Goal: Answer question/provide support: Share knowledge or assist other users

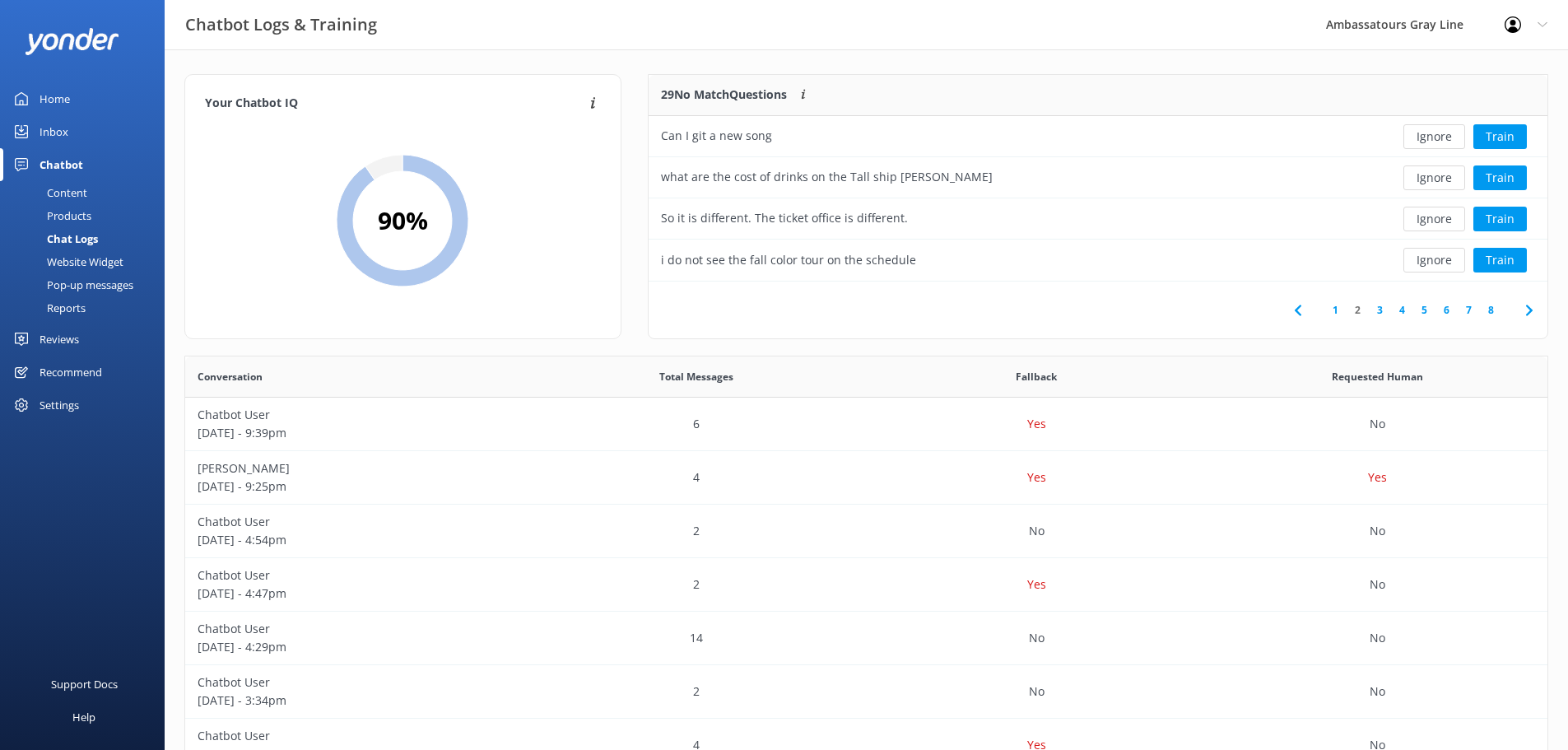
scroll to position [565, 1350]
click at [53, 83] on div "Home" at bounding box center [55, 99] width 31 height 33
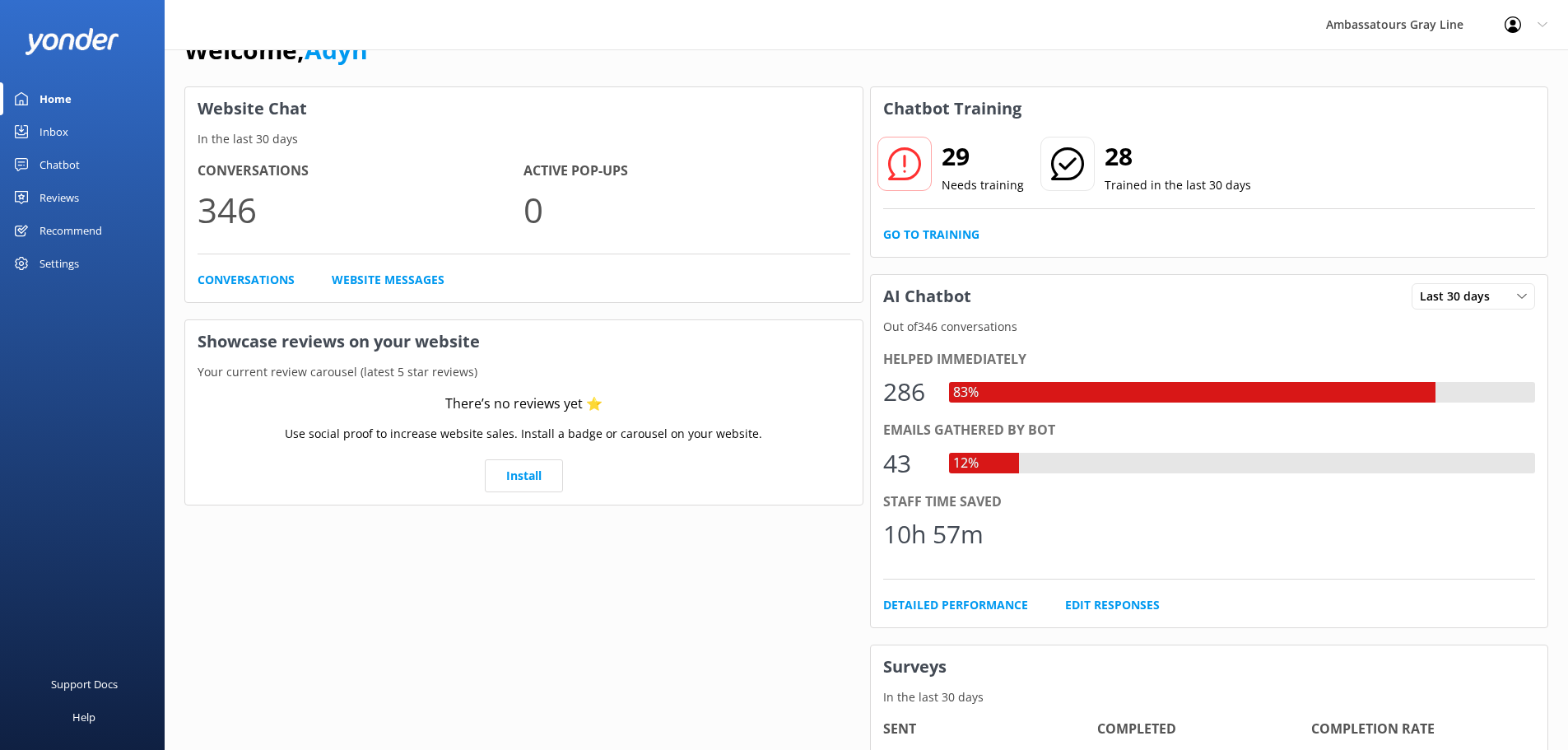
scroll to position [82, 0]
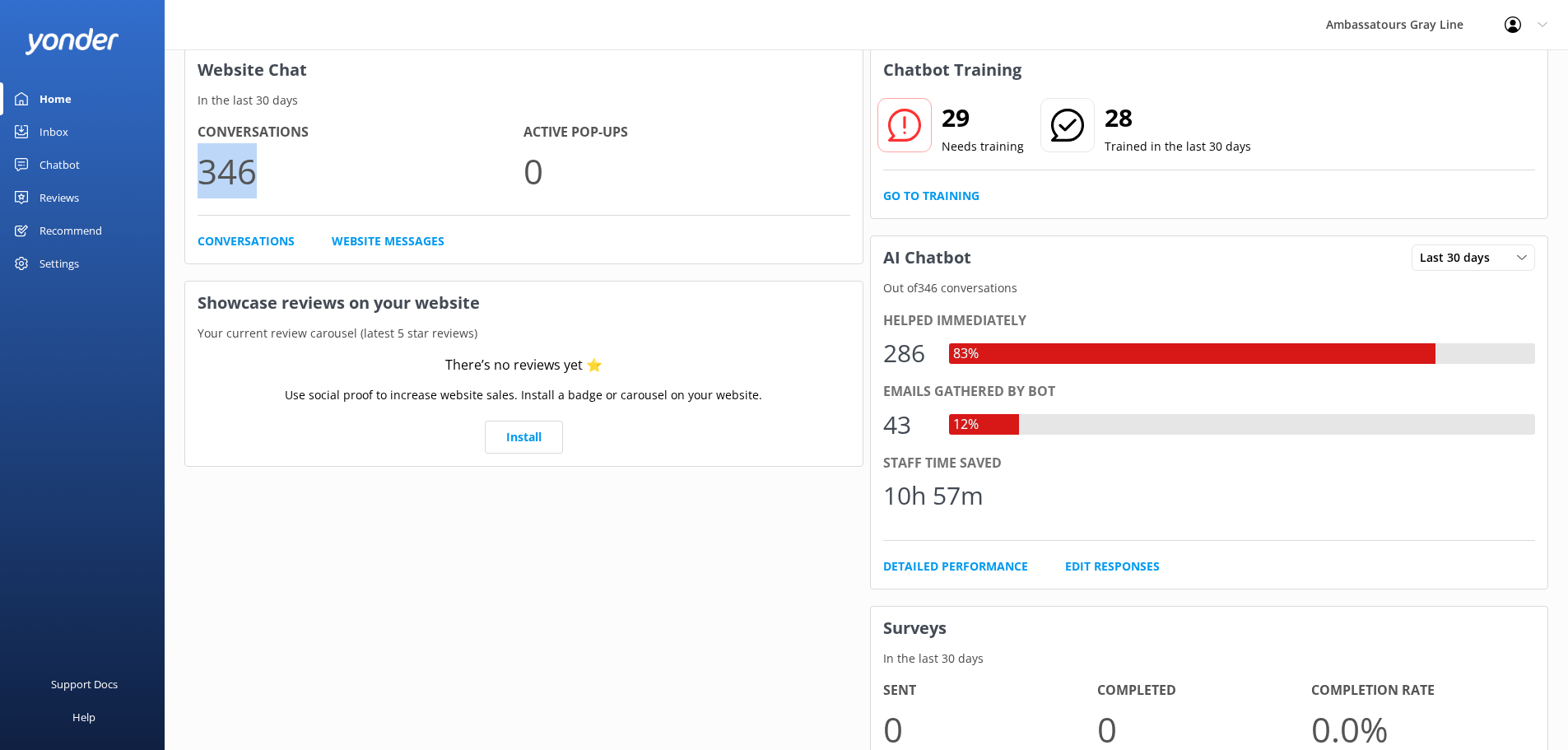
drag, startPoint x: 234, startPoint y: 172, endPoint x: 217, endPoint y: 162, distance: 19.7
click at [196, 162] on div "Conversations 346 Active Pop-ups 0 Conversations Website Messages" at bounding box center [524, 186] width 677 height 153
click at [360, 158] on p "346" at bounding box center [361, 171] width 326 height 55
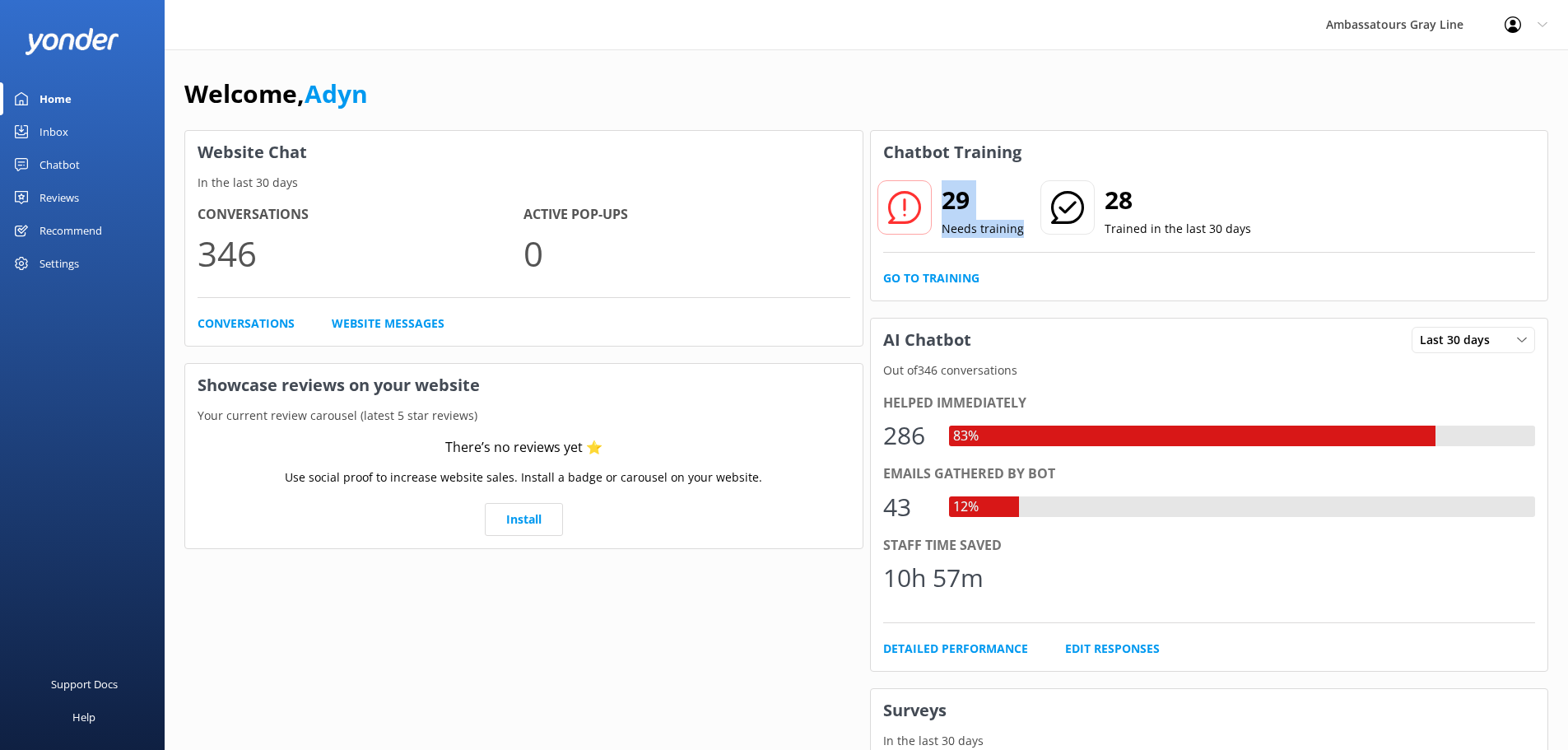
drag, startPoint x: 1020, startPoint y: 231, endPoint x: 946, endPoint y: 217, distance: 75.3
click at [946, 217] on div "29 Needs training" at bounding box center [951, 209] width 149 height 59
click at [959, 212] on h2 "29" at bounding box center [982, 200] width 82 height 40
drag, startPoint x: 1103, startPoint y: 204, endPoint x: 1246, endPoint y: 224, distance: 144.4
click at [1246, 224] on div "29 Needs training 28 Trained in the last 30 days" at bounding box center [1210, 219] width 653 height 67
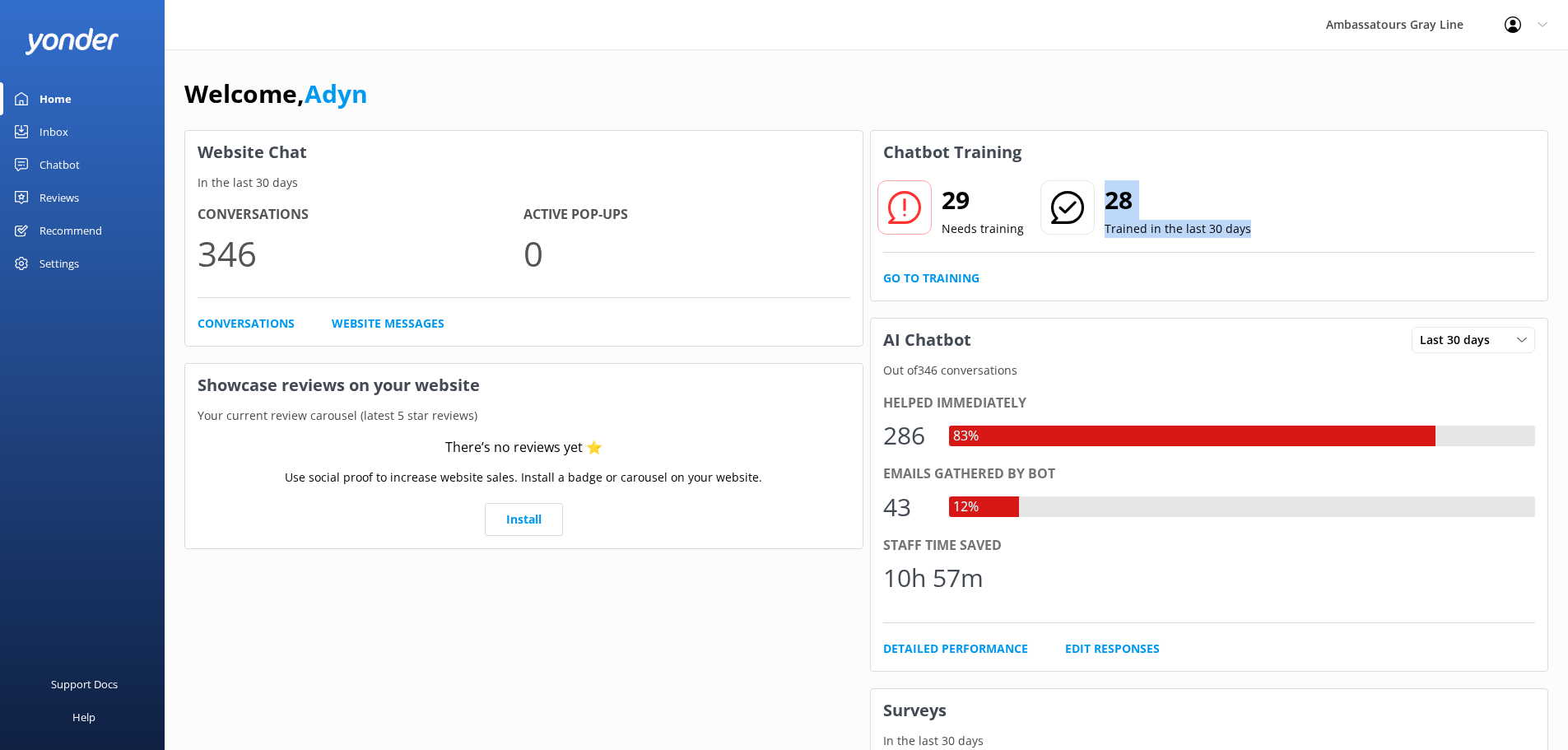
click at [1246, 224] on div "29 Needs training 28 Trained in the last 30 days" at bounding box center [1210, 219] width 653 height 67
drag, startPoint x: 1227, startPoint y: 227, endPoint x: 1121, endPoint y: 196, distance: 110.4
click at [1121, 196] on div "29 Needs training 28 Trained in the last 30 days" at bounding box center [1210, 219] width 653 height 67
click at [1121, 196] on h2 "28" at bounding box center [1177, 200] width 147 height 40
click at [51, 160] on div "Chatbot" at bounding box center [60, 165] width 41 height 33
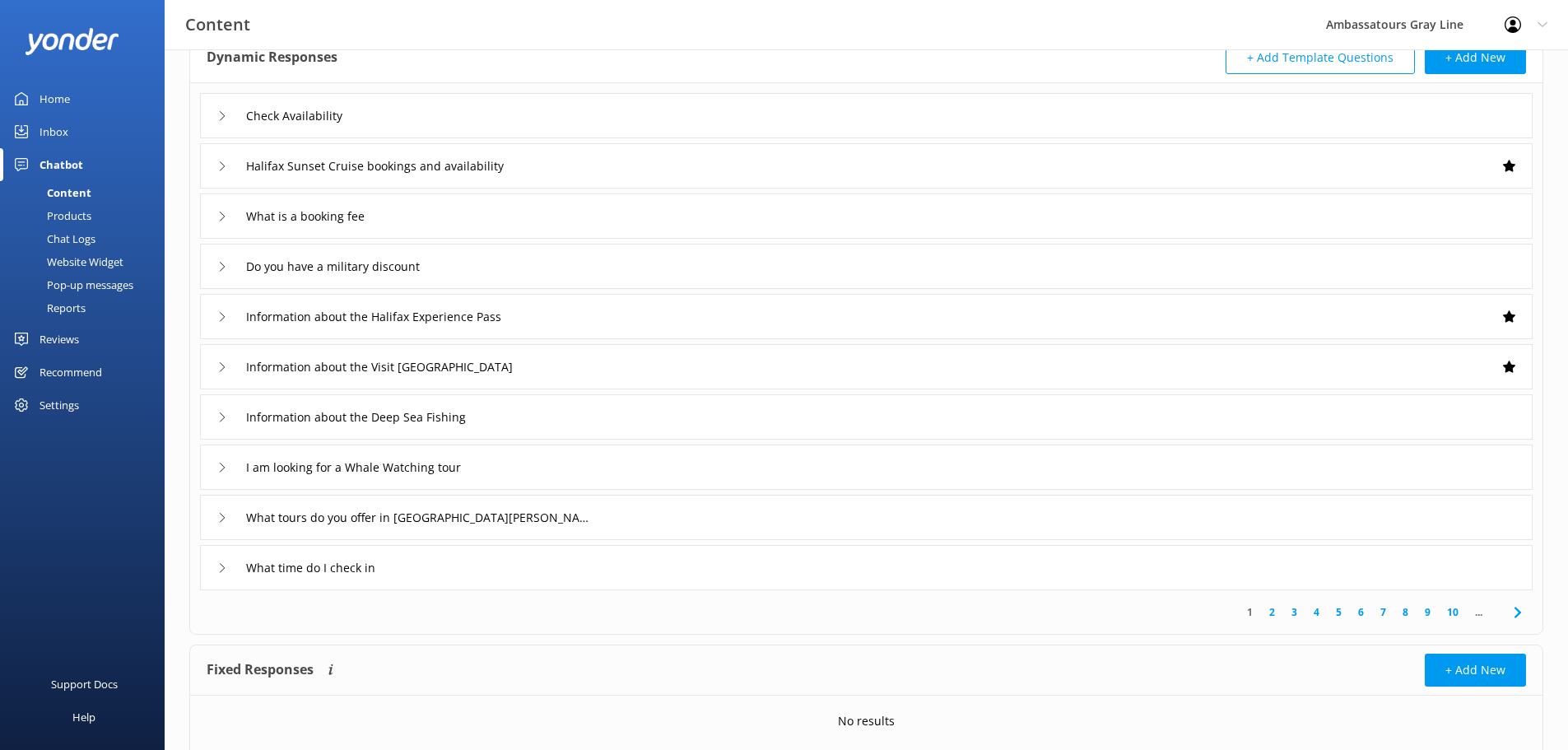
scroll to position [161, 0]
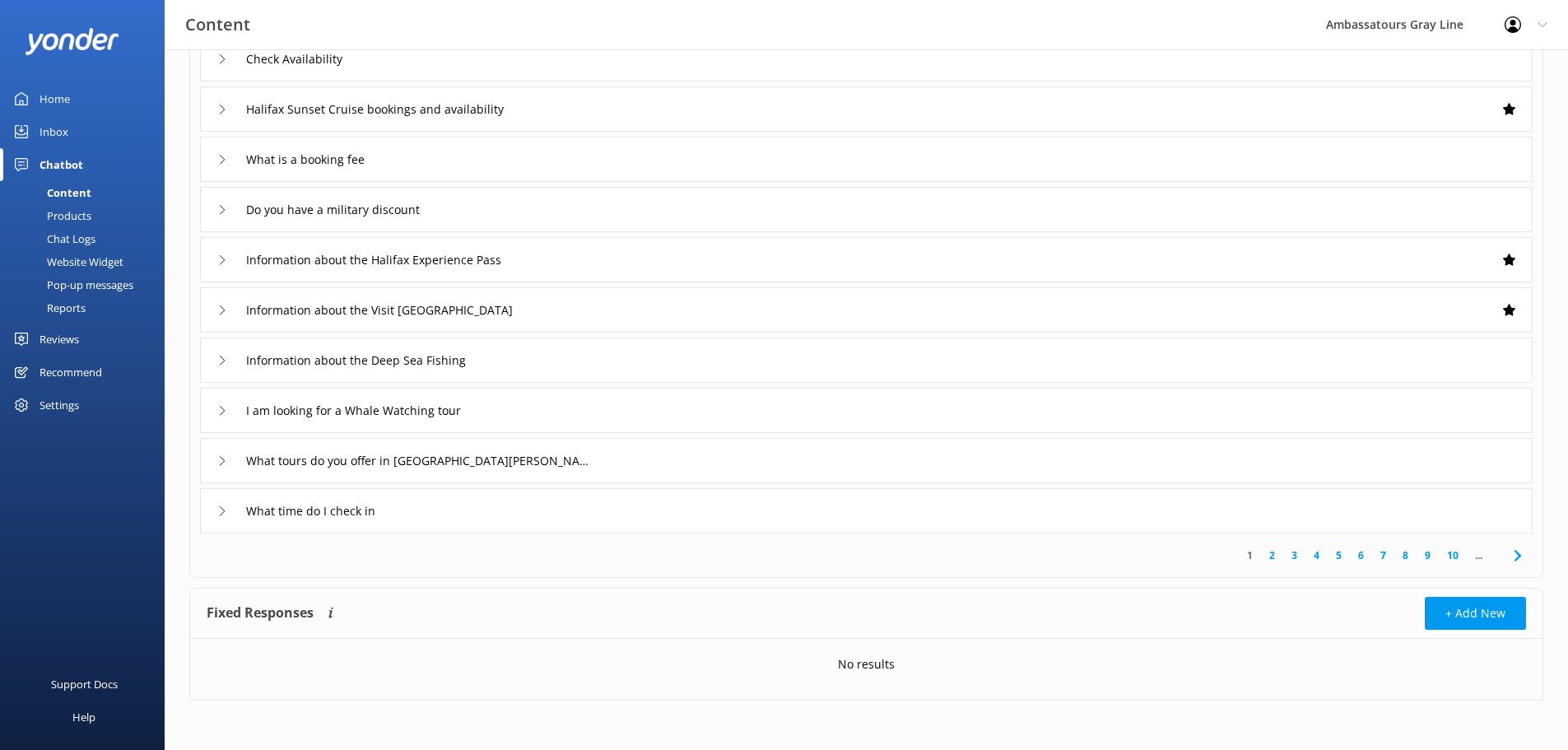
click at [1458, 555] on link "10" at bounding box center [1453, 555] width 28 height 15
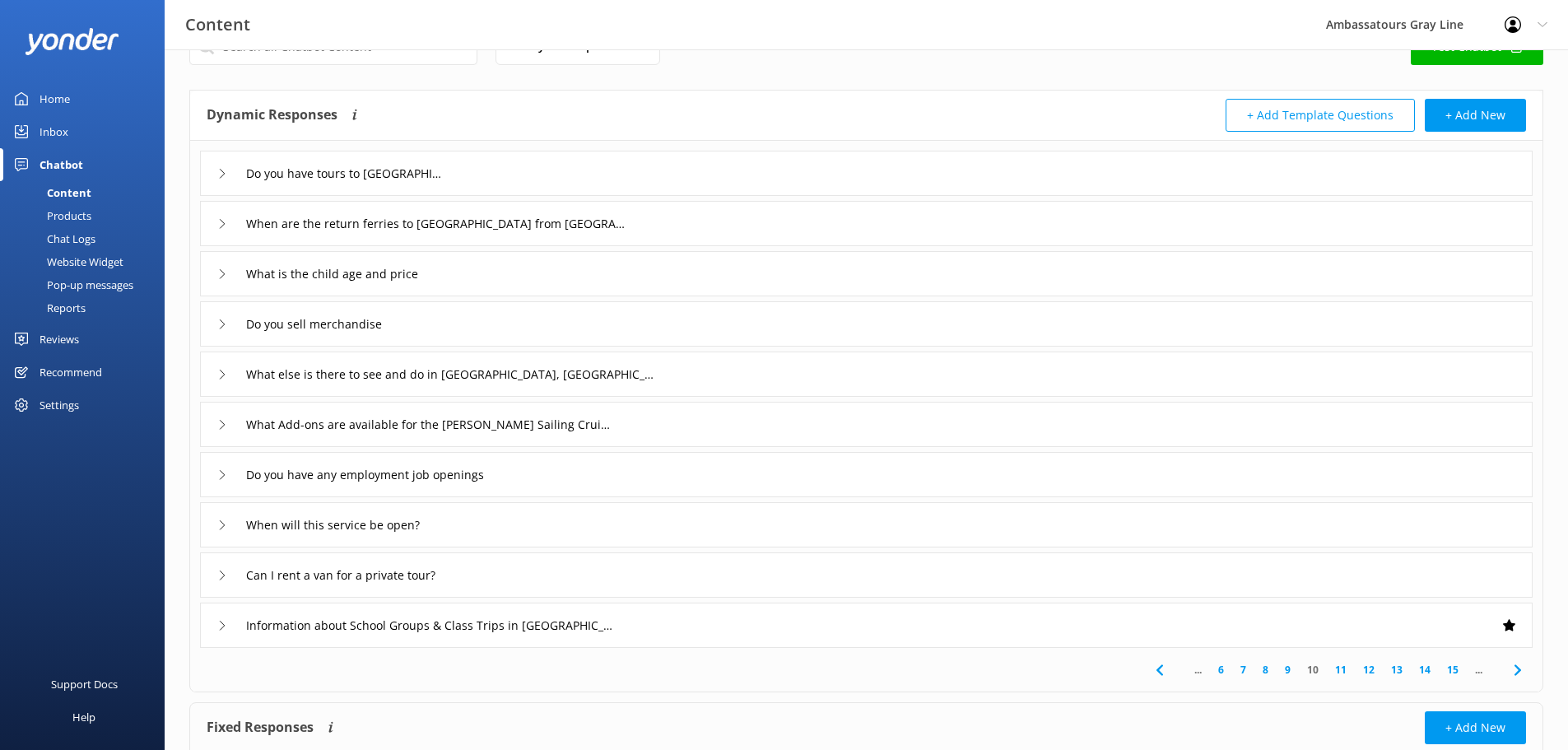
scroll to position [82, 0]
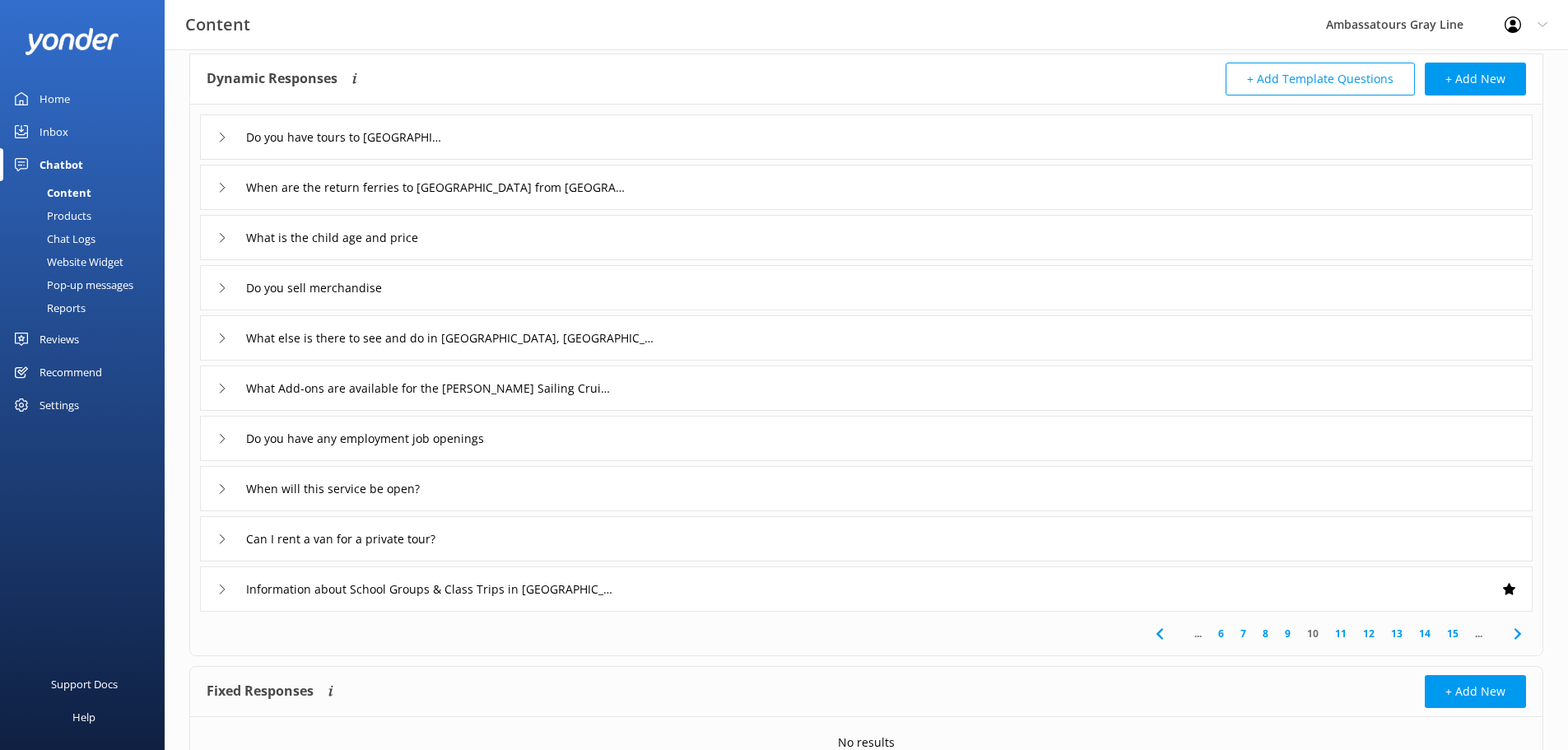
click at [1450, 629] on link "15" at bounding box center [1453, 634] width 28 height 15
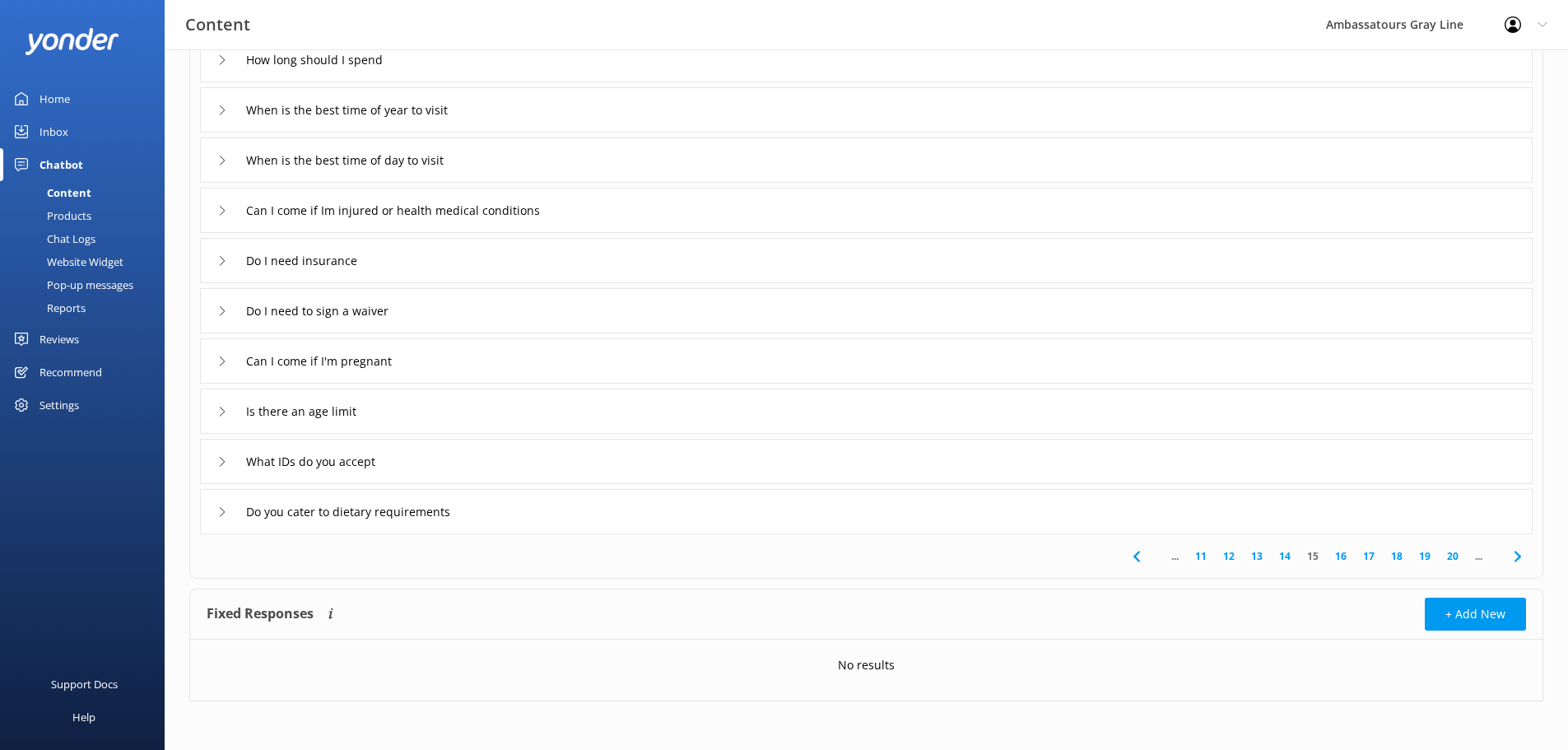
scroll to position [161, 0]
click at [1458, 561] on link "20" at bounding box center [1453, 555] width 28 height 15
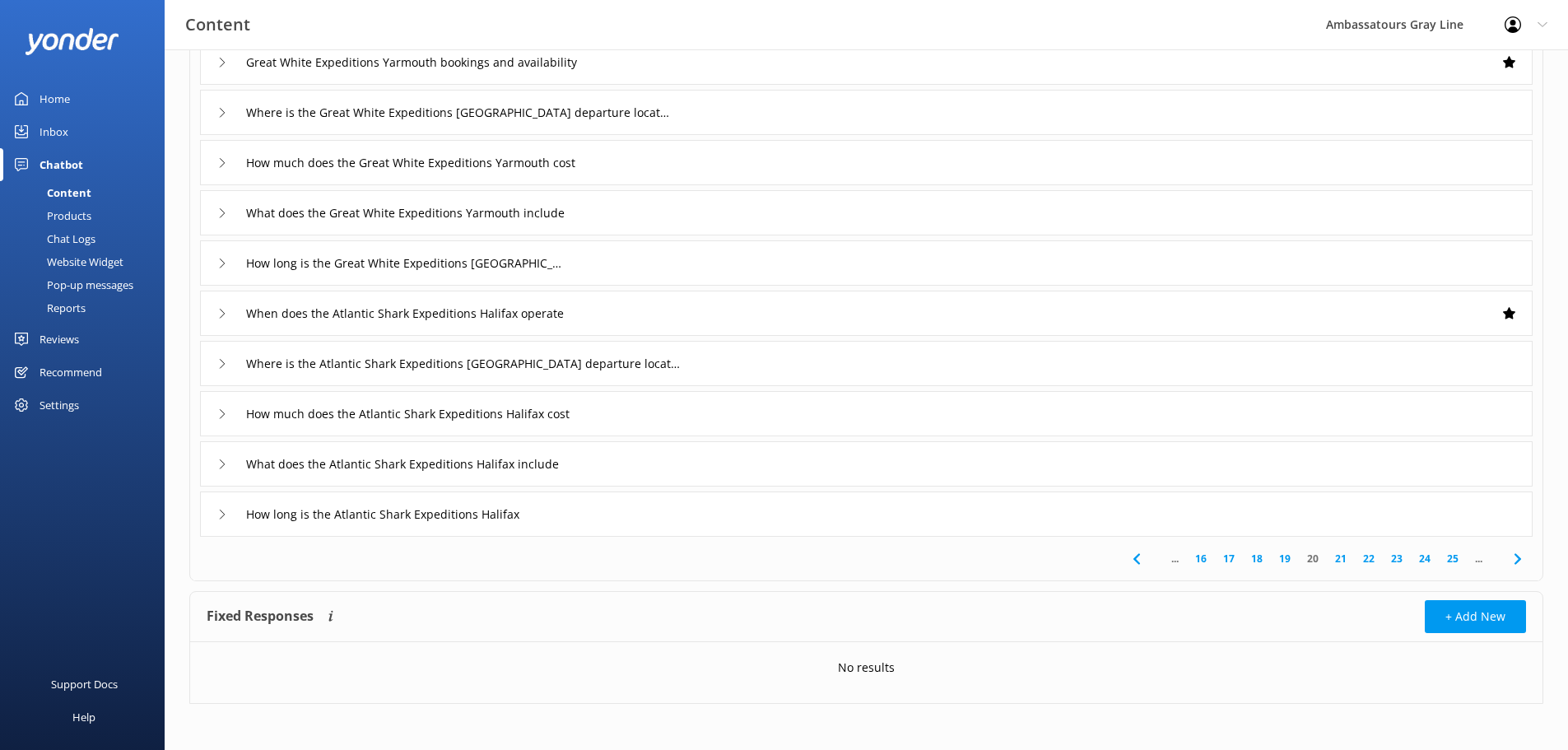
scroll to position [161, 0]
click at [1451, 554] on link "25" at bounding box center [1453, 555] width 28 height 15
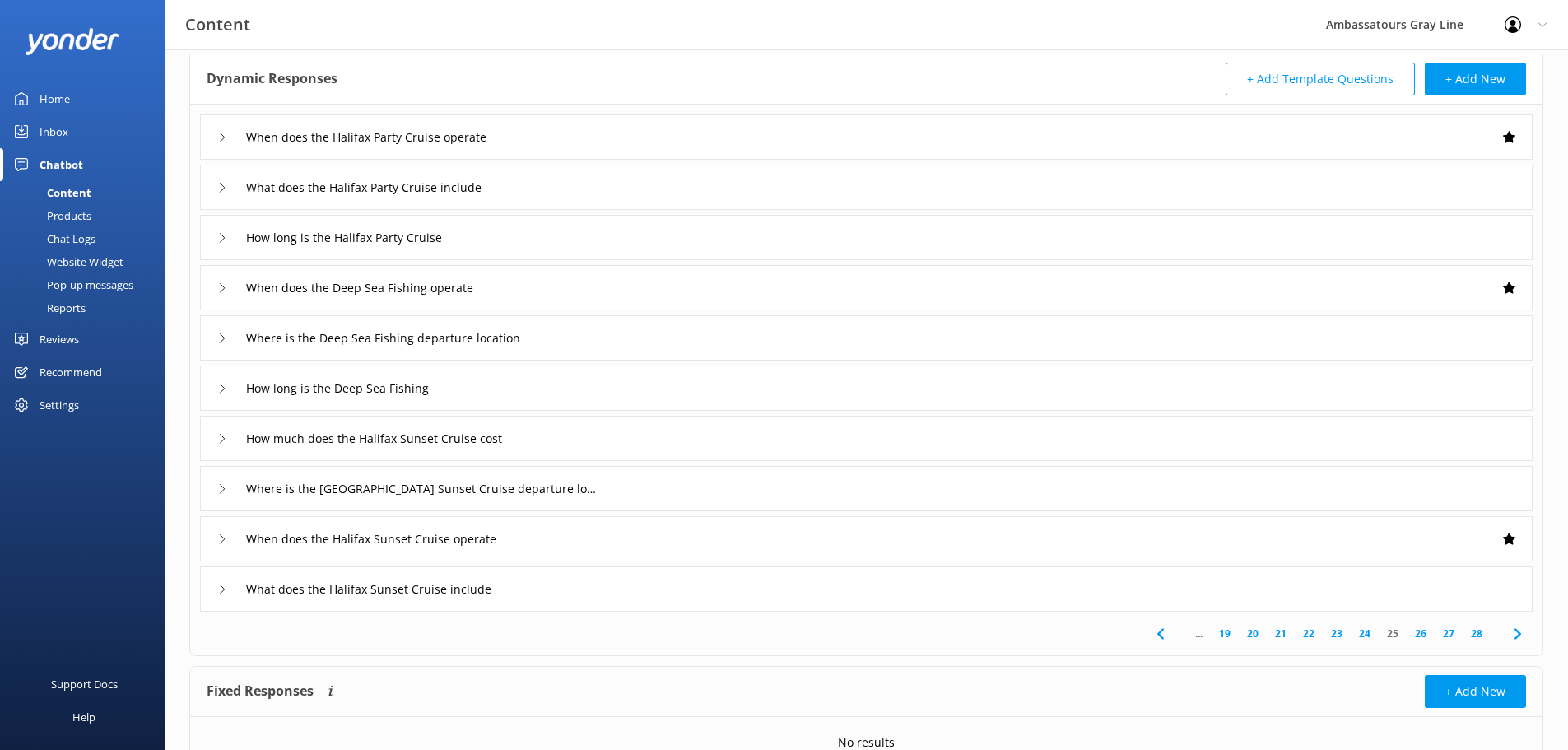
scroll to position [161, 0]
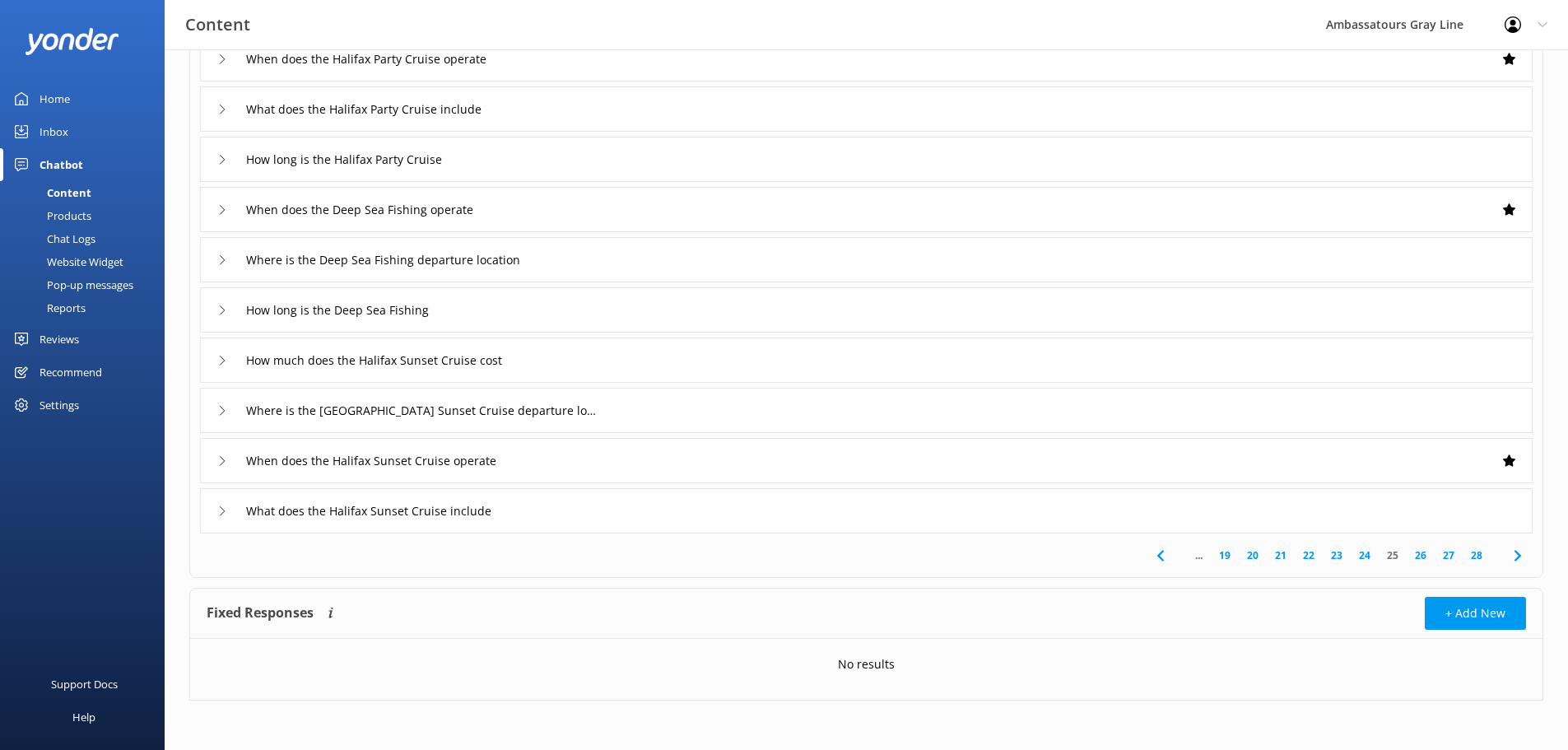
drag, startPoint x: 1481, startPoint y: 549, endPoint x: 1470, endPoint y: 536, distance: 17.0
click at [1480, 550] on link "28" at bounding box center [1476, 555] width 28 height 15
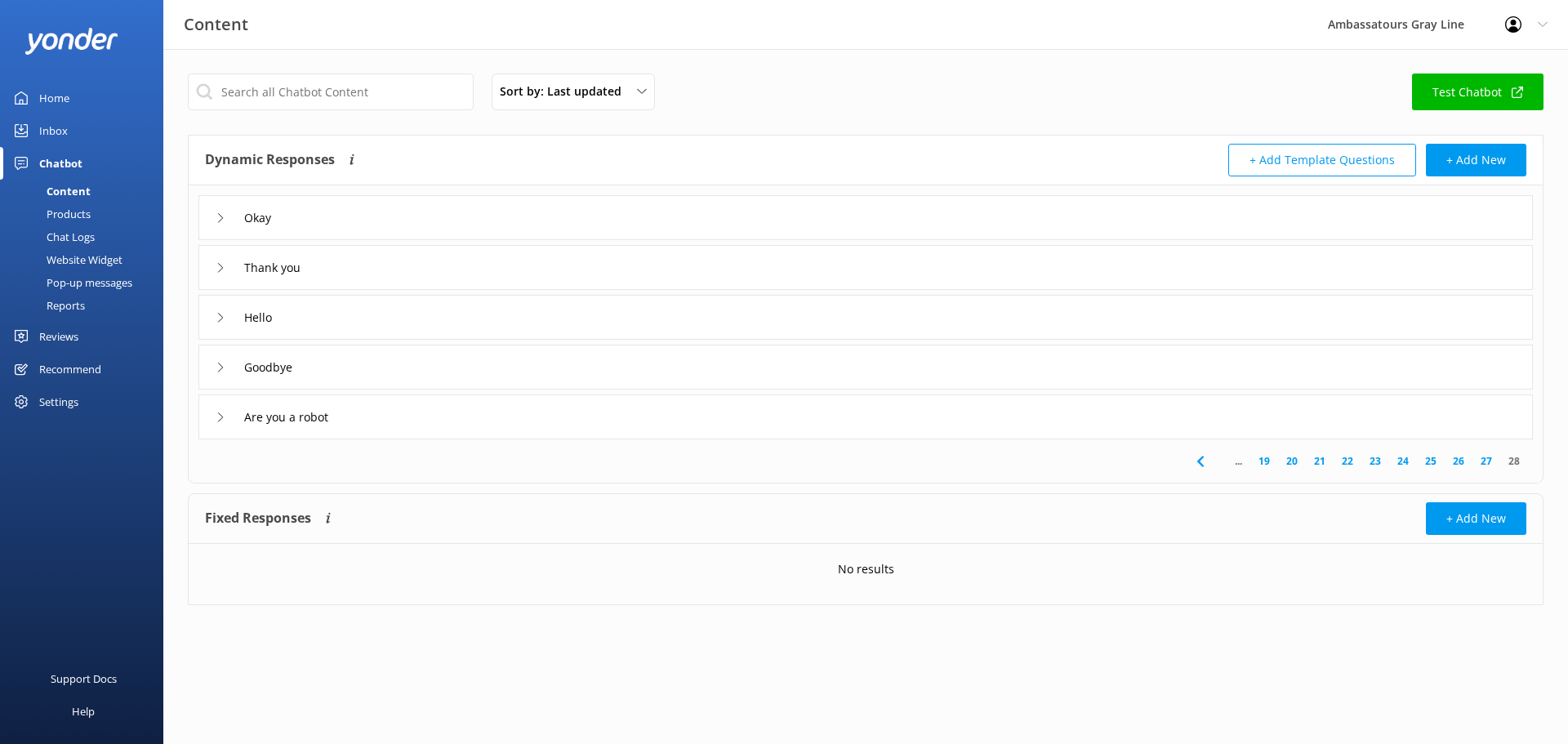
click at [1272, 461] on link "19" at bounding box center [1264, 461] width 28 height 15
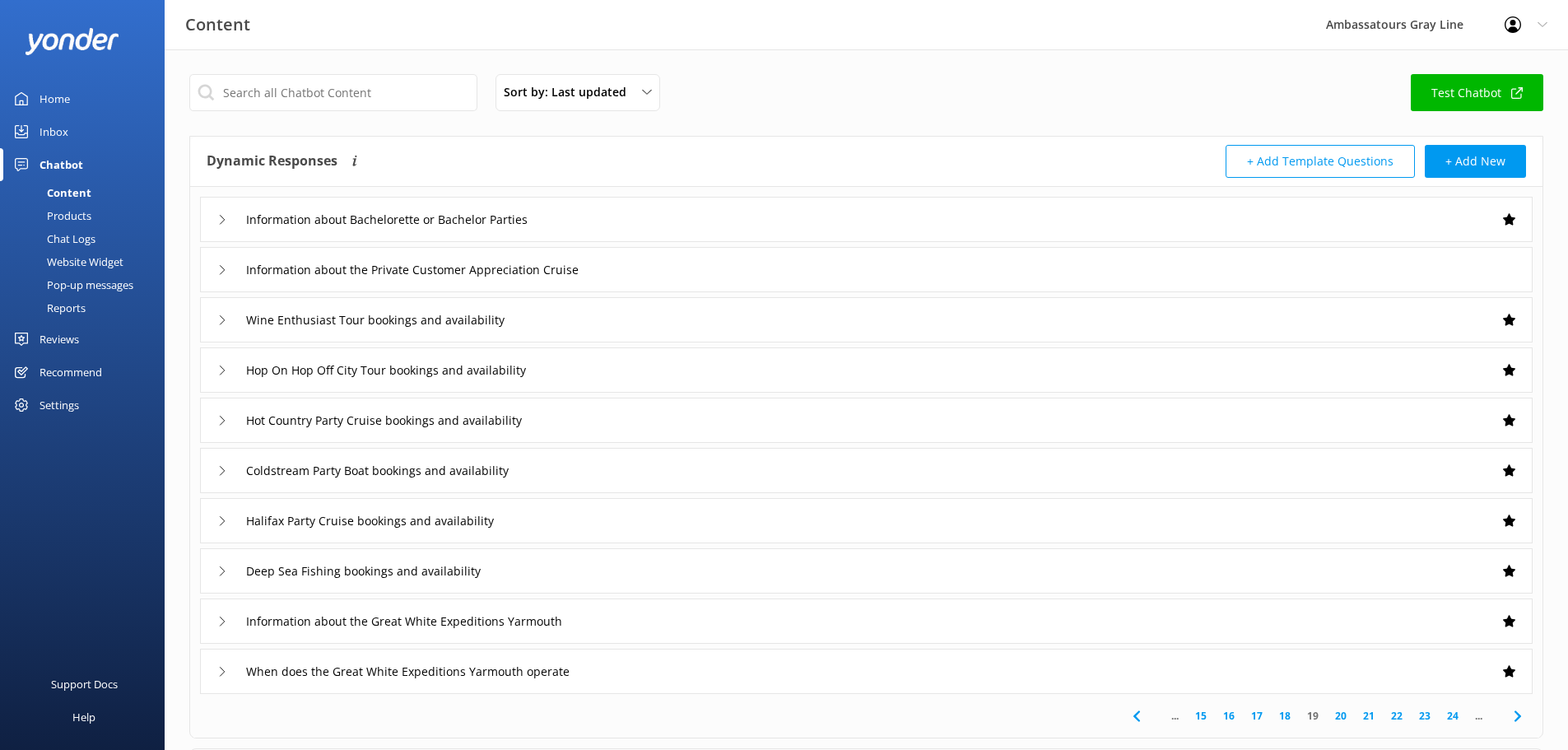
scroll to position [161, 0]
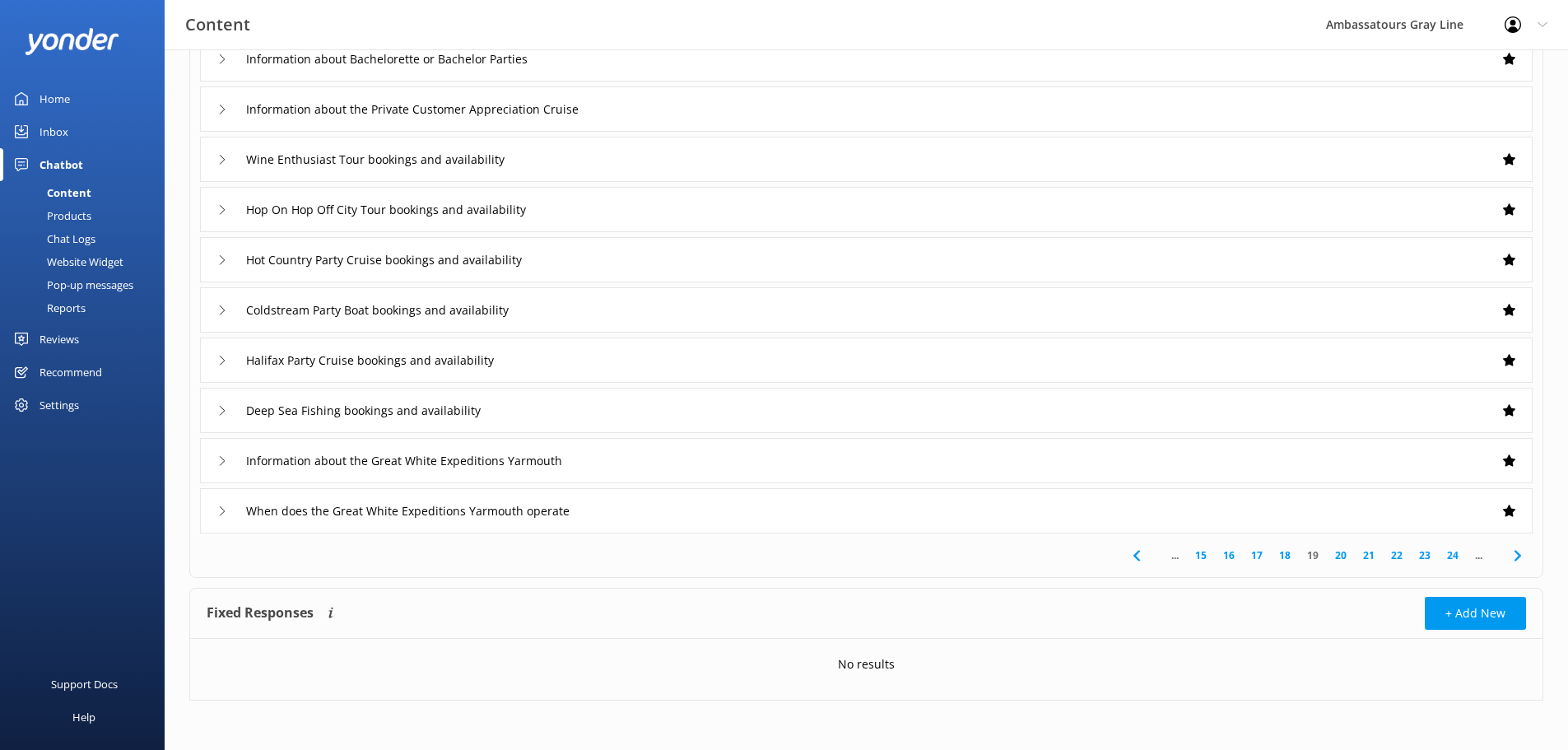
click at [1198, 560] on link "15" at bounding box center [1200, 555] width 28 height 15
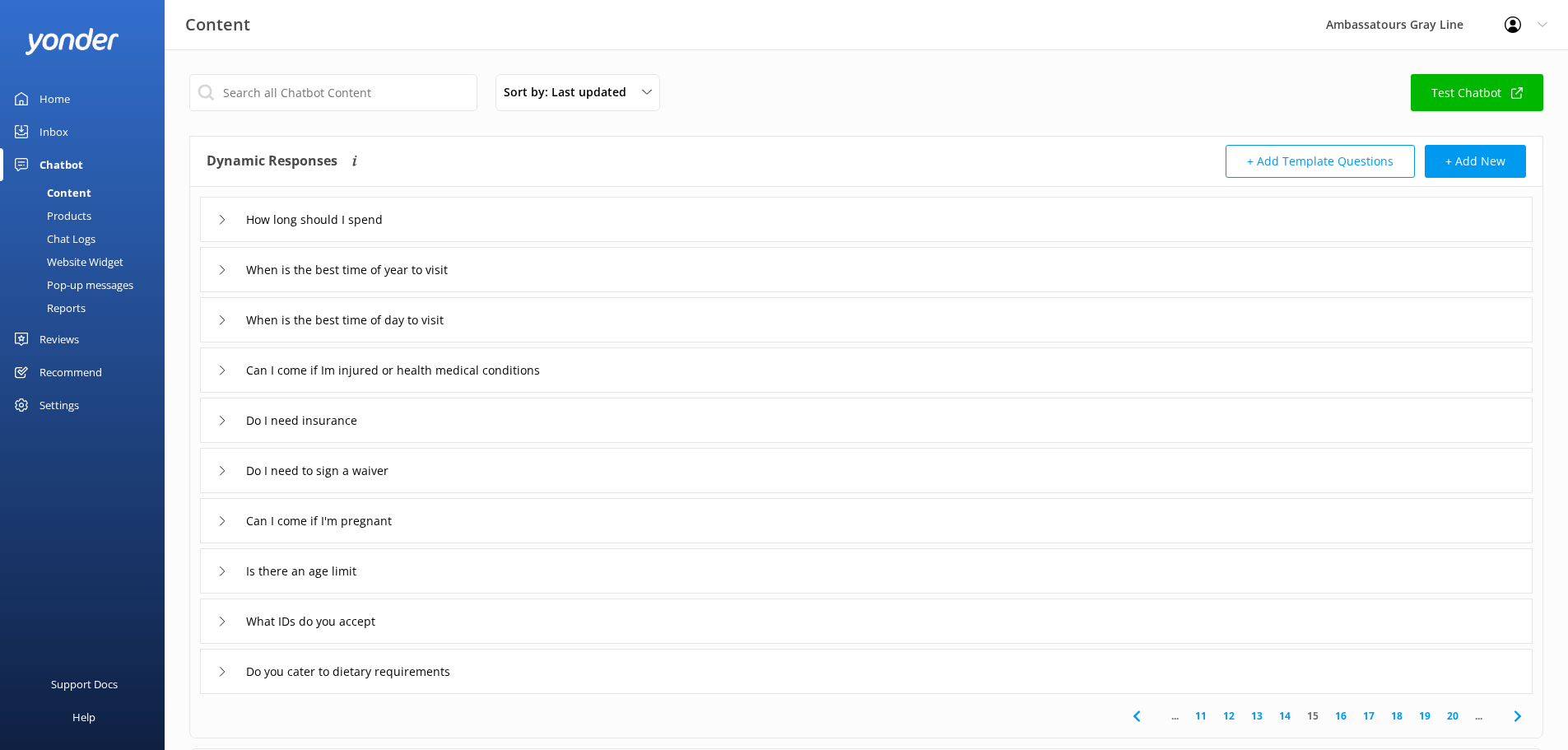
click at [1201, 713] on link "11" at bounding box center [1200, 716] width 28 height 15
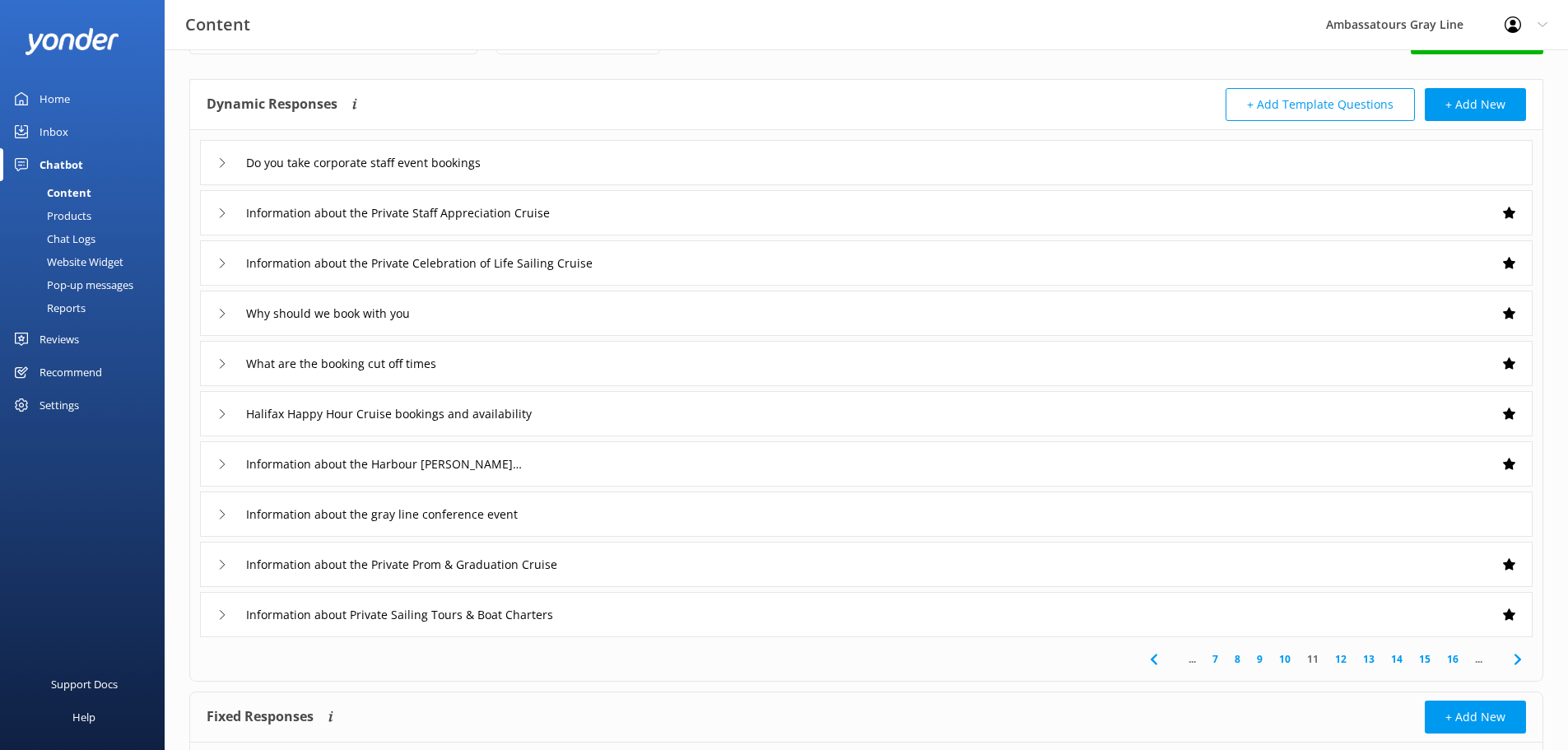
scroll to position [82, 0]
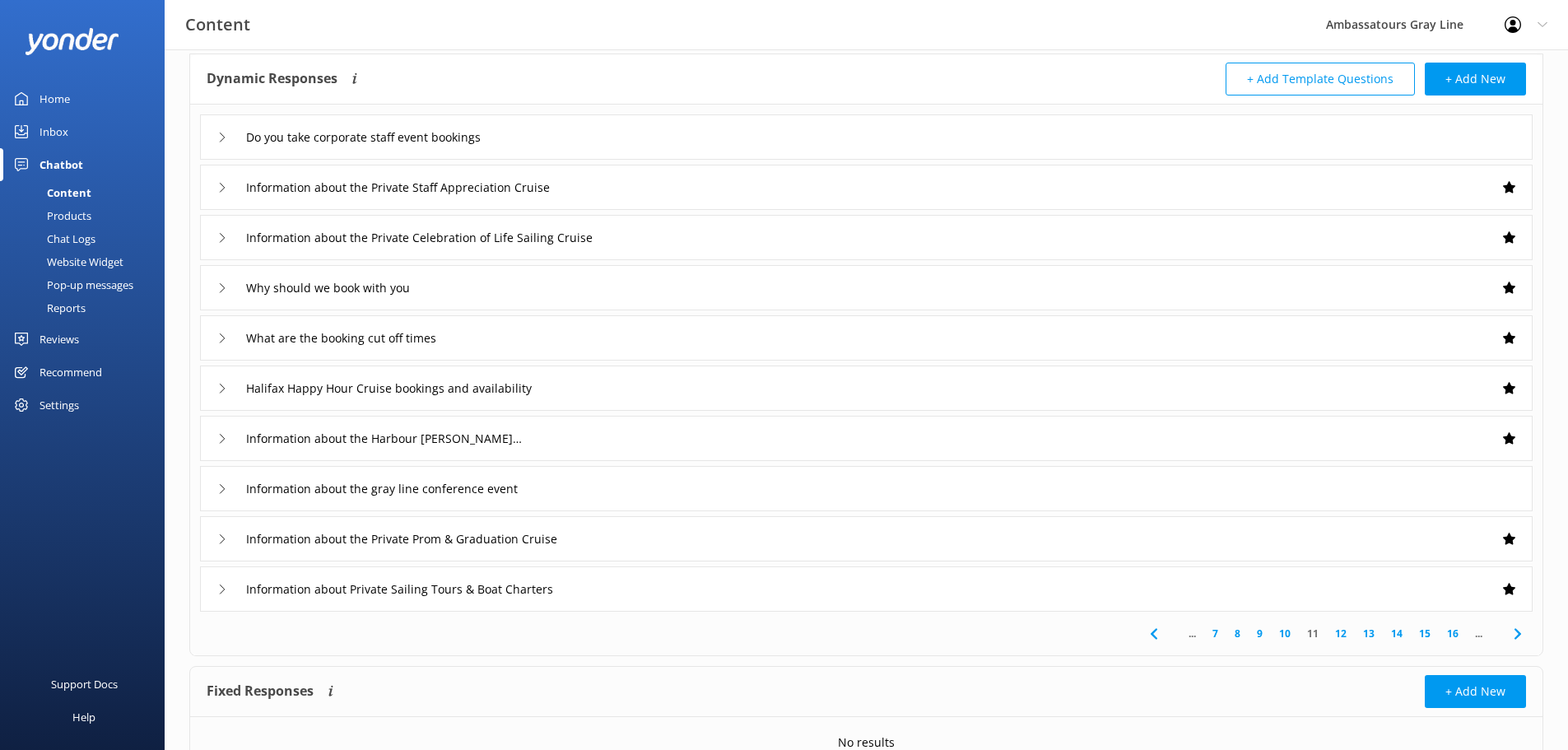
click at [37, 221] on div "Products" at bounding box center [51, 215] width 81 height 23
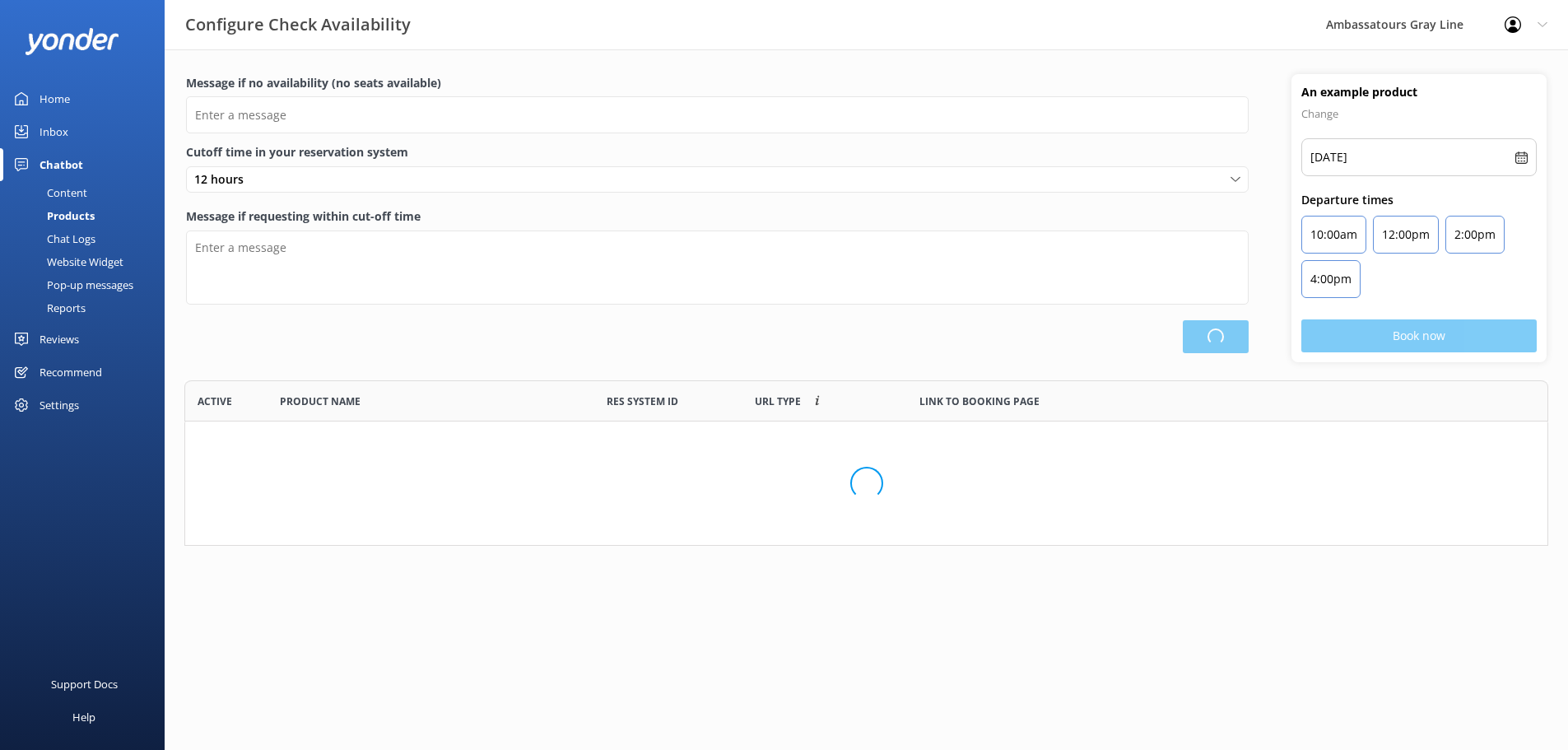
scroll to position [153, 1352]
type input "There are no seats available, please check an alternative day"
type textarea "Our online booking system closes 2 hour prior to departure. Please contact us t…"
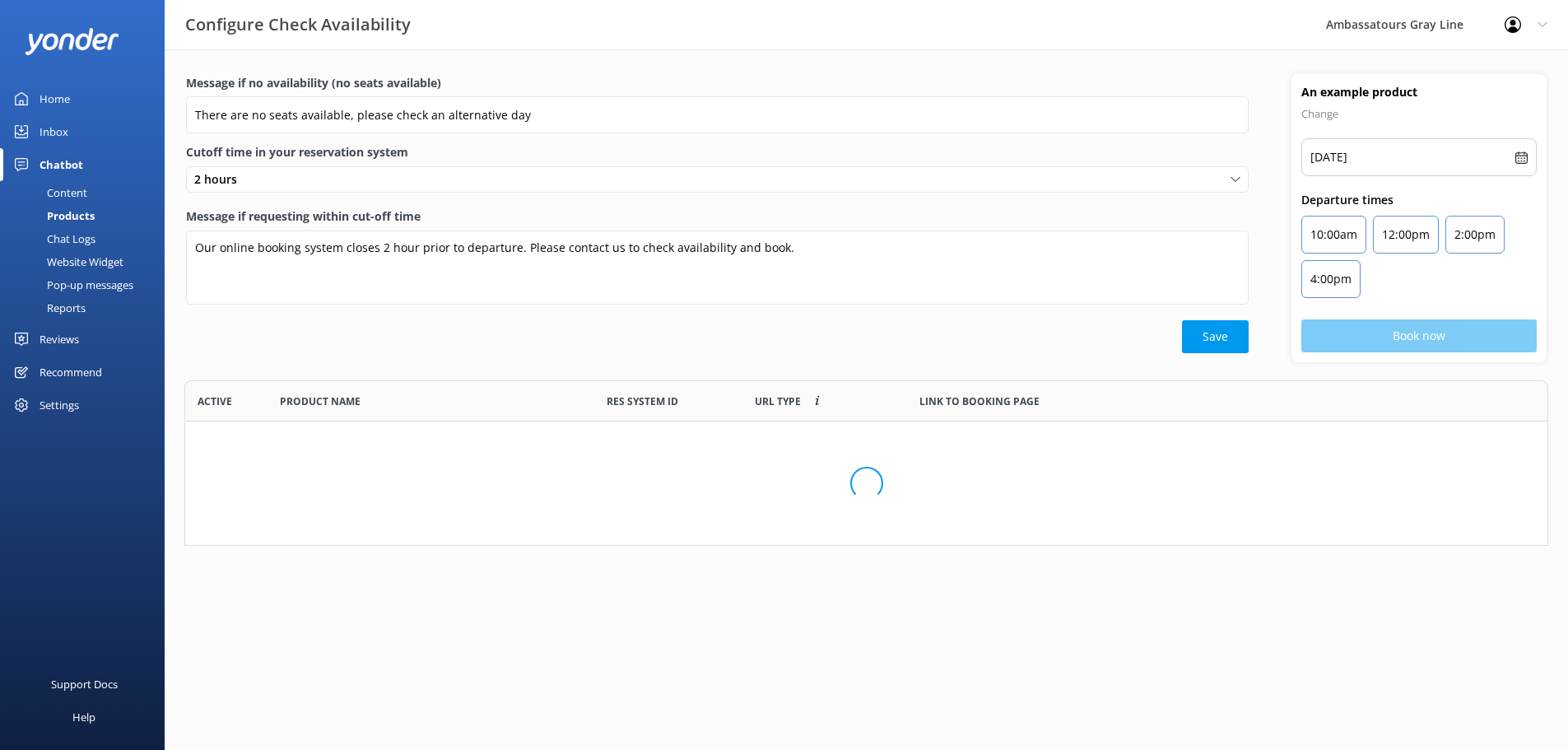
scroll to position [482, 1350]
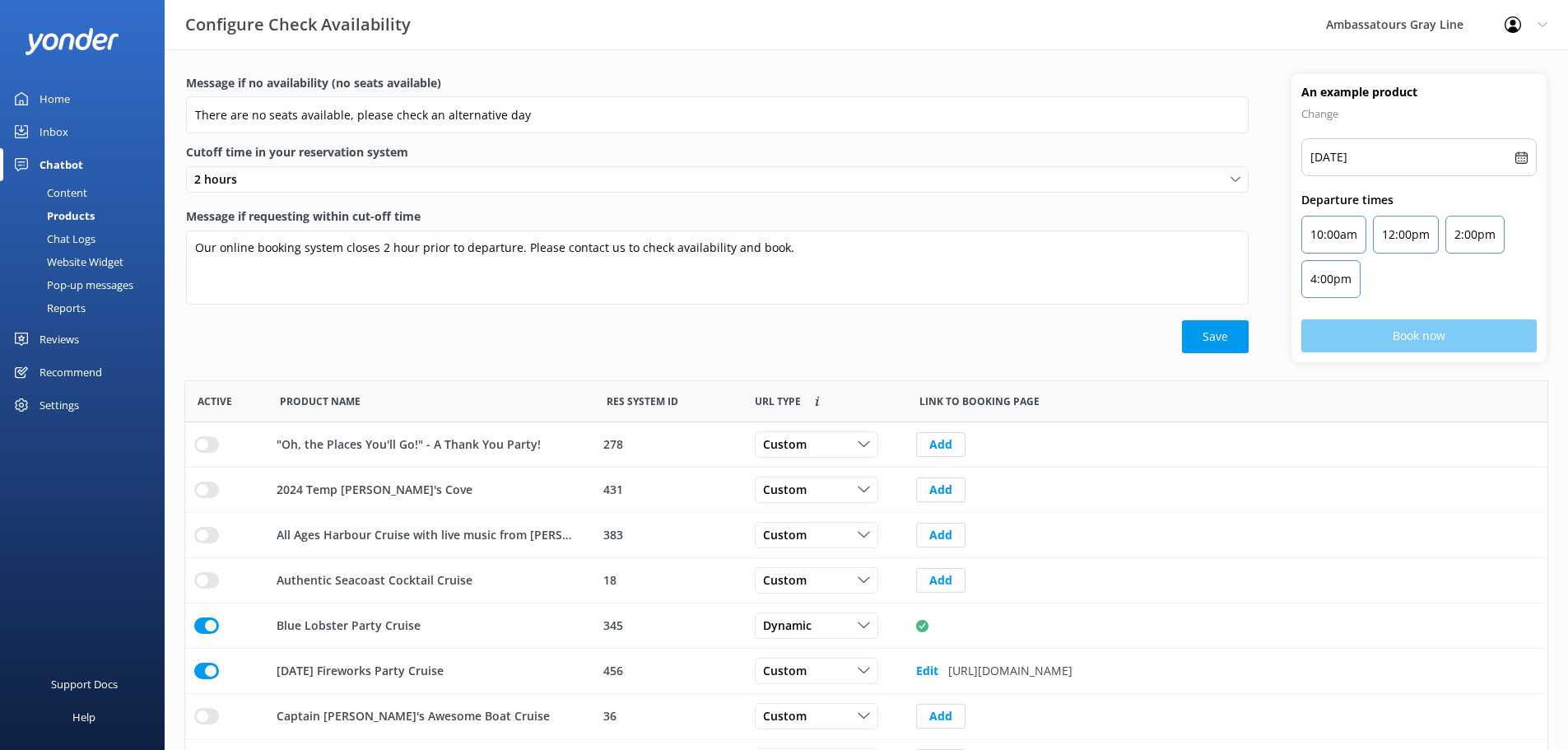
click at [53, 235] on div "Chat Logs" at bounding box center [53, 239] width 86 height 23
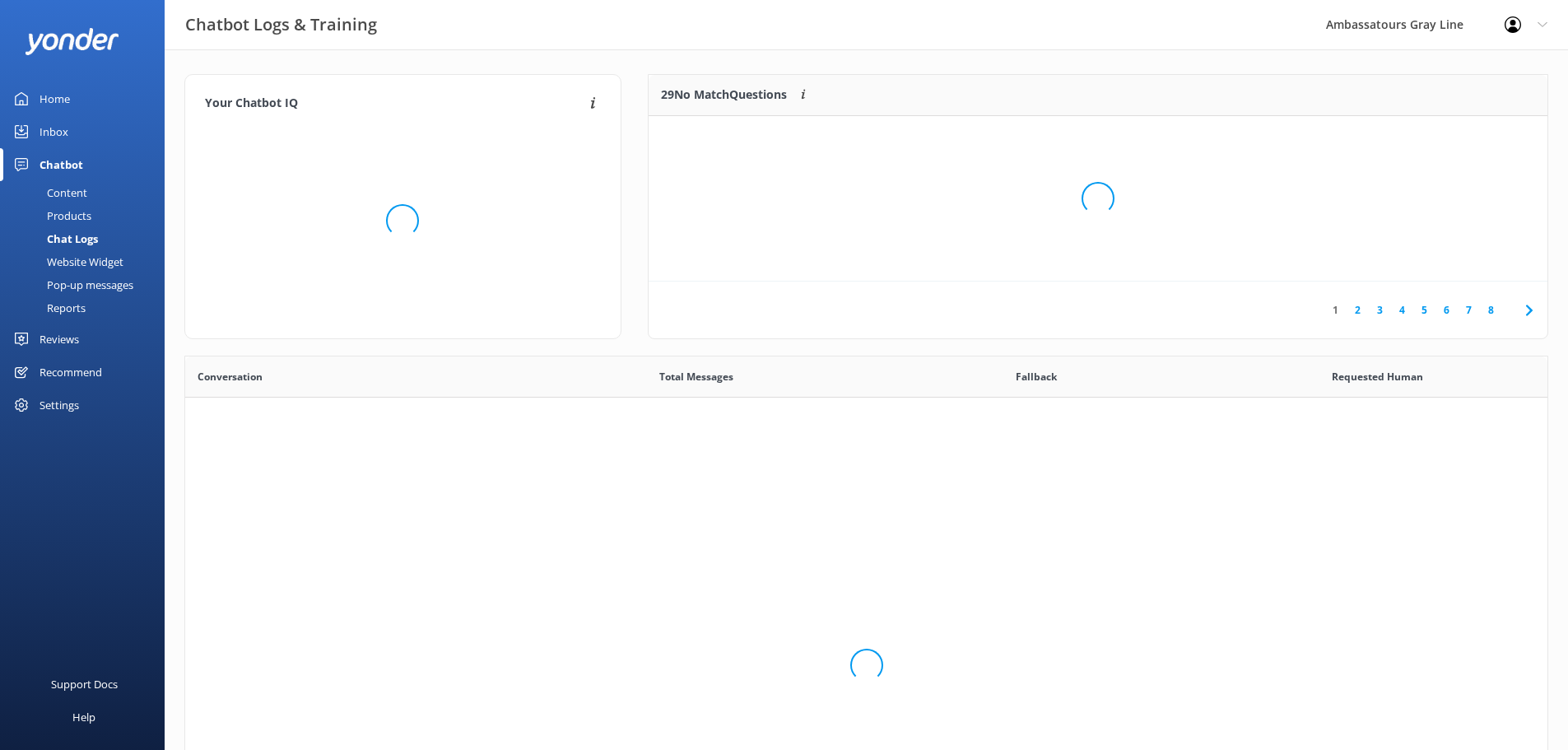
scroll to position [565, 1350]
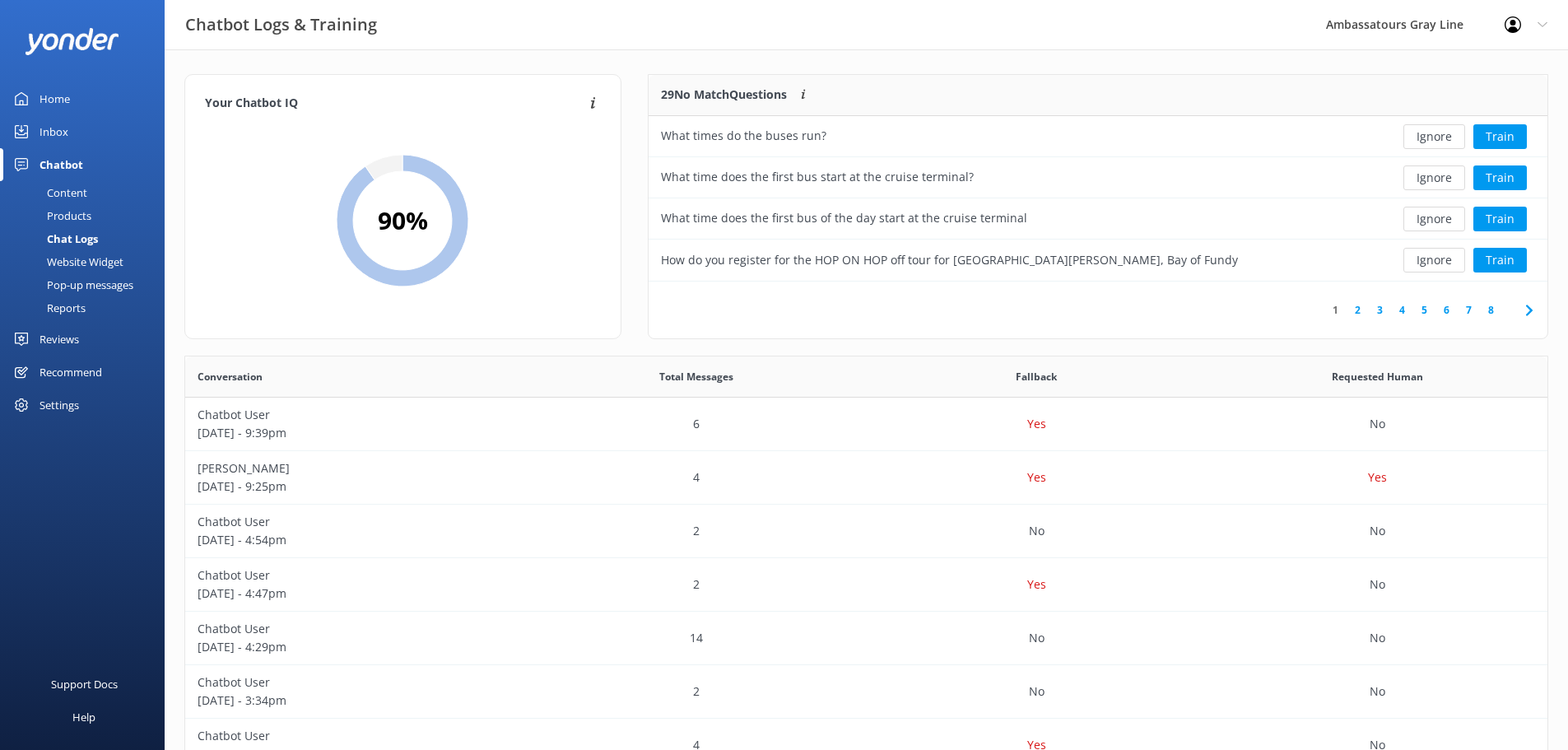
click at [1356, 314] on link "2" at bounding box center [1358, 310] width 22 height 15
click at [1380, 314] on link "3" at bounding box center [1380, 310] width 22 height 15
click at [1400, 312] on link "4" at bounding box center [1402, 310] width 22 height 15
click at [1424, 307] on link "5" at bounding box center [1425, 310] width 22 height 15
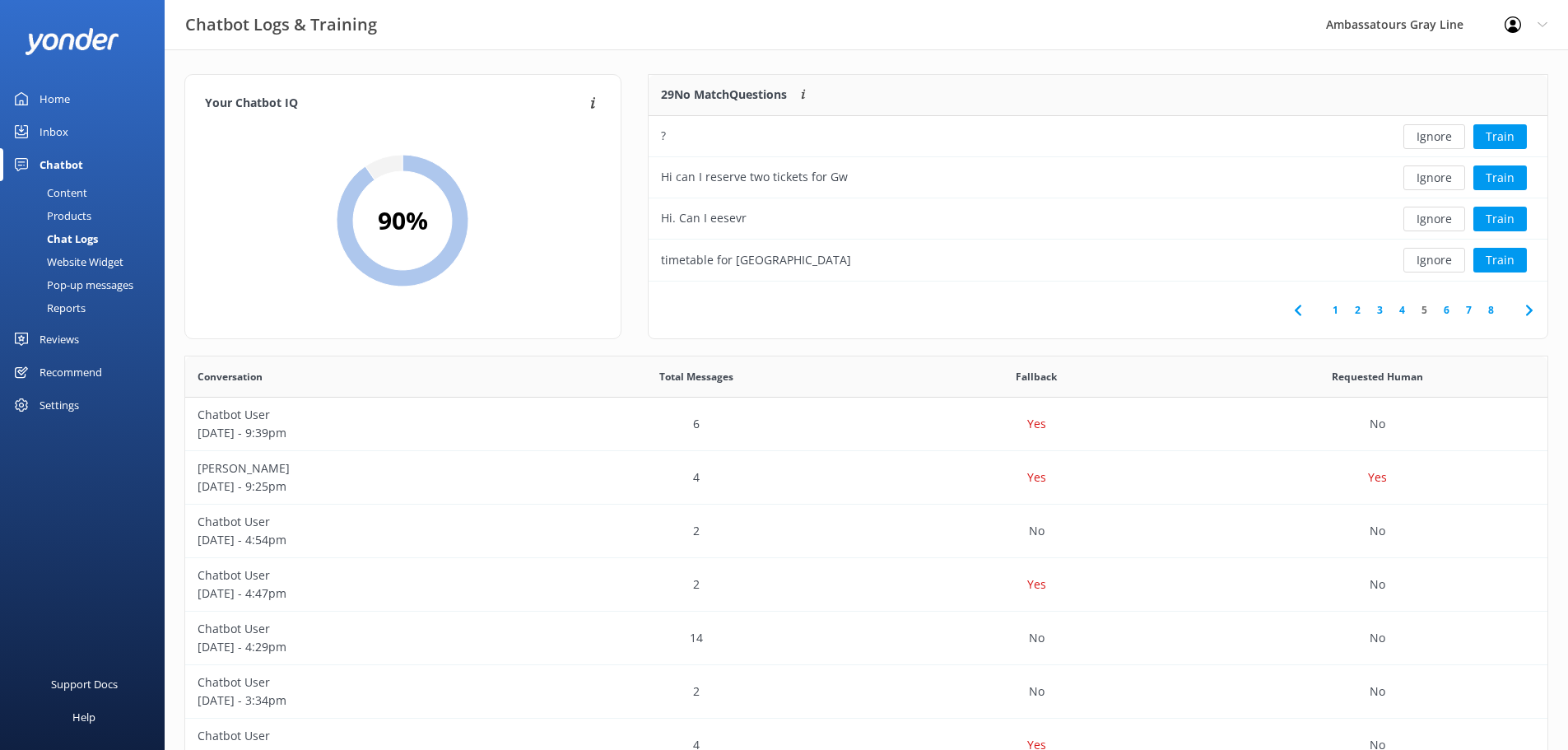
click at [1443, 315] on link "6" at bounding box center [1447, 310] width 22 height 15
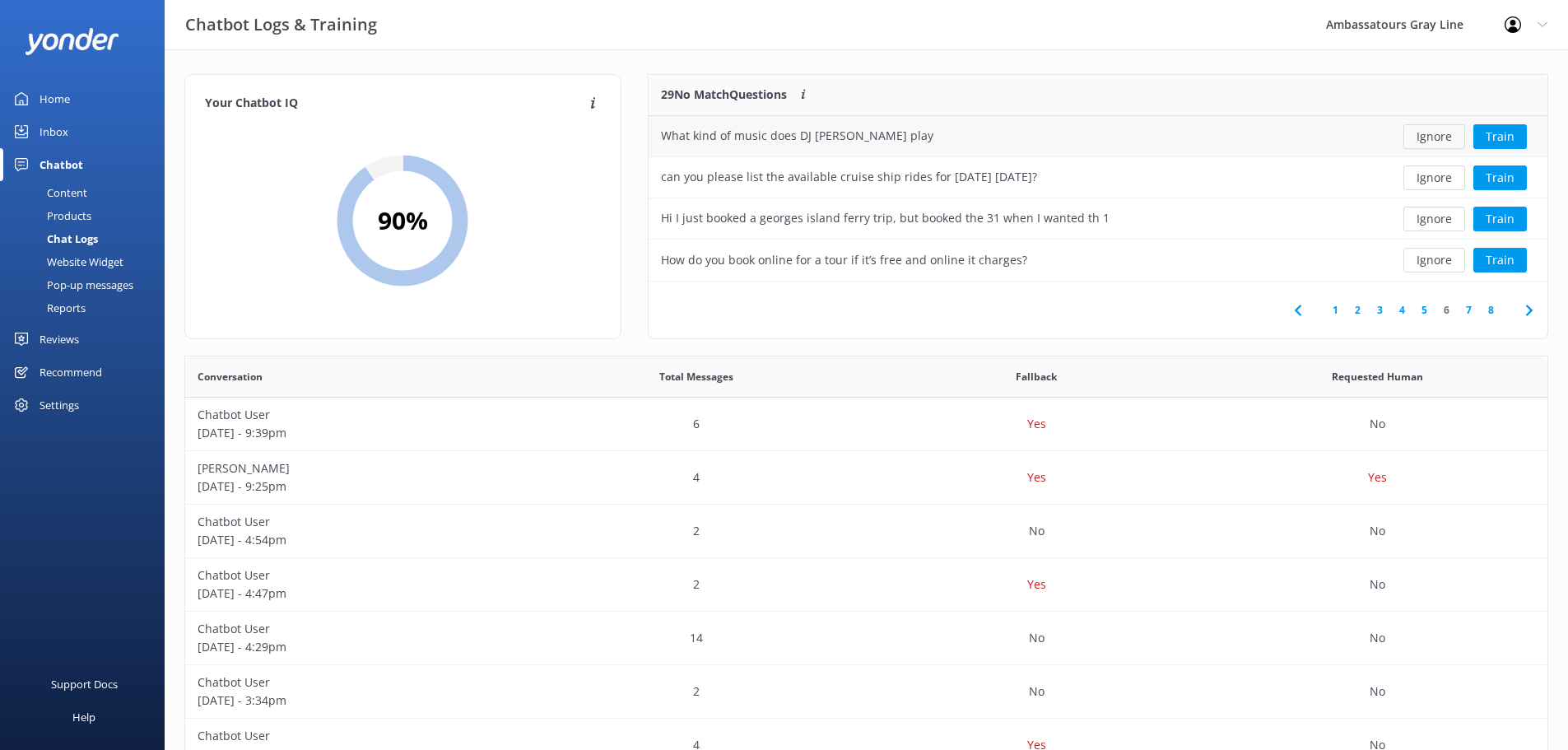
click at [1426, 144] on button "Ignore" at bounding box center [1434, 136] width 62 height 25
click at [62, 131] on div "Inbox" at bounding box center [54, 132] width 29 height 33
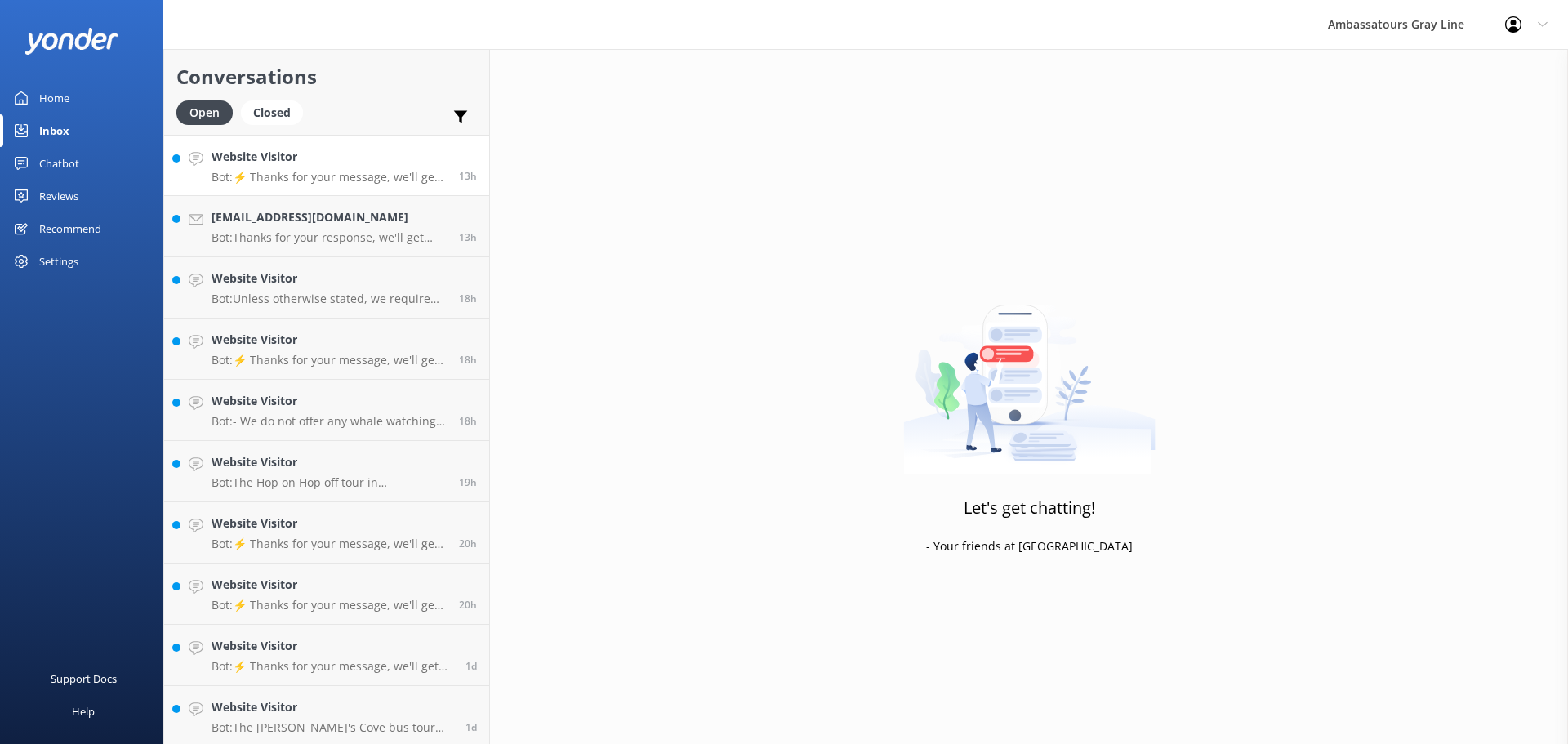
click at [331, 169] on div "Website Visitor Bot: ⚡ Thanks for your message, we'll get back to you as soon a…" at bounding box center [328, 166] width 235 height 35
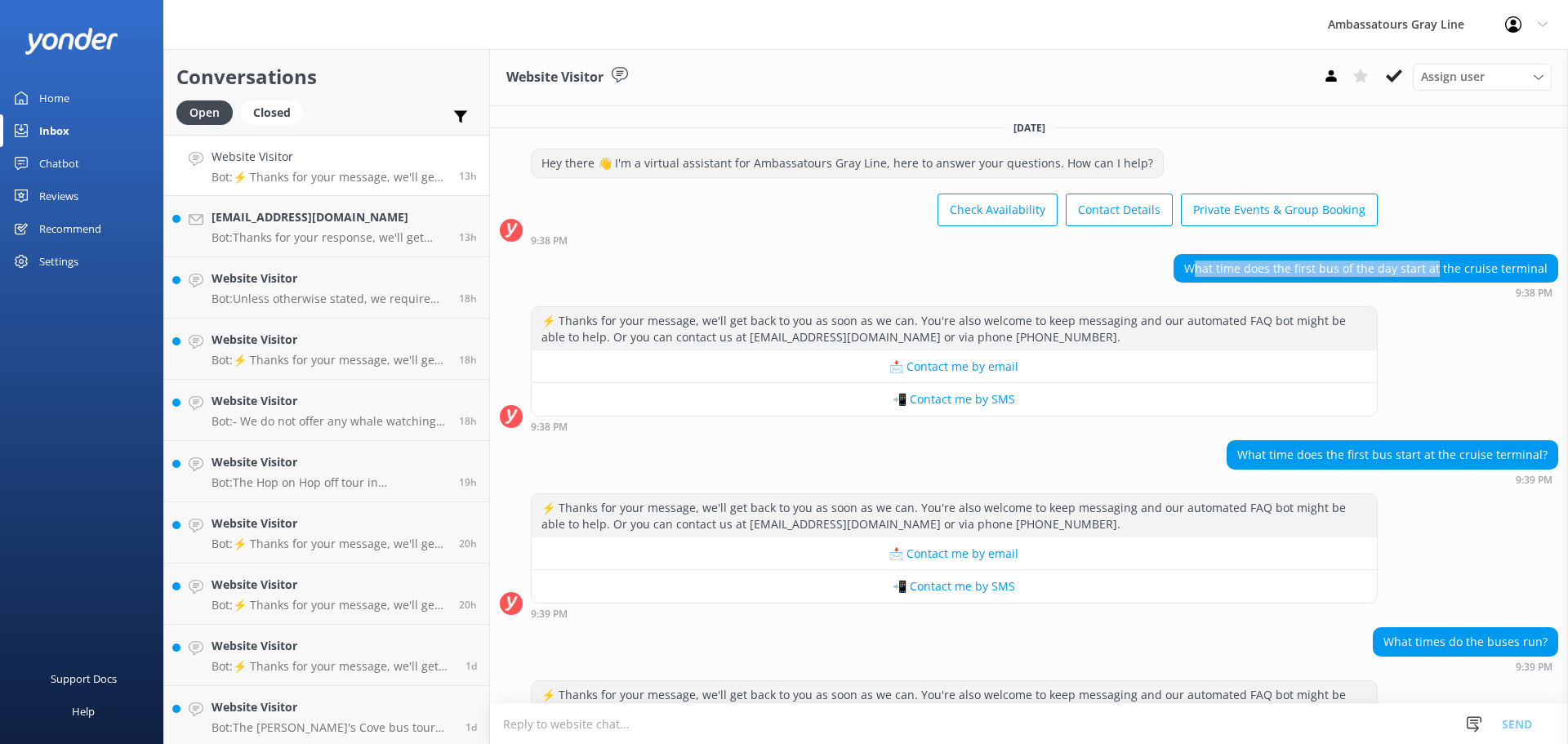
drag, startPoint x: 1192, startPoint y: 265, endPoint x: 1432, endPoint y: 270, distance: 240.1
click at [1432, 270] on div "What time does the first bus of the day start at the cruise terminal" at bounding box center [1366, 269] width 383 height 28
drag, startPoint x: 1184, startPoint y: 263, endPoint x: 1562, endPoint y: 269, distance: 378.0
click at [1555, 269] on div "[DATE] Hey there 👋 I'm a virtual assistant for Ambassatours Gray Line, here to …" at bounding box center [1029, 404] width 1078 height 597
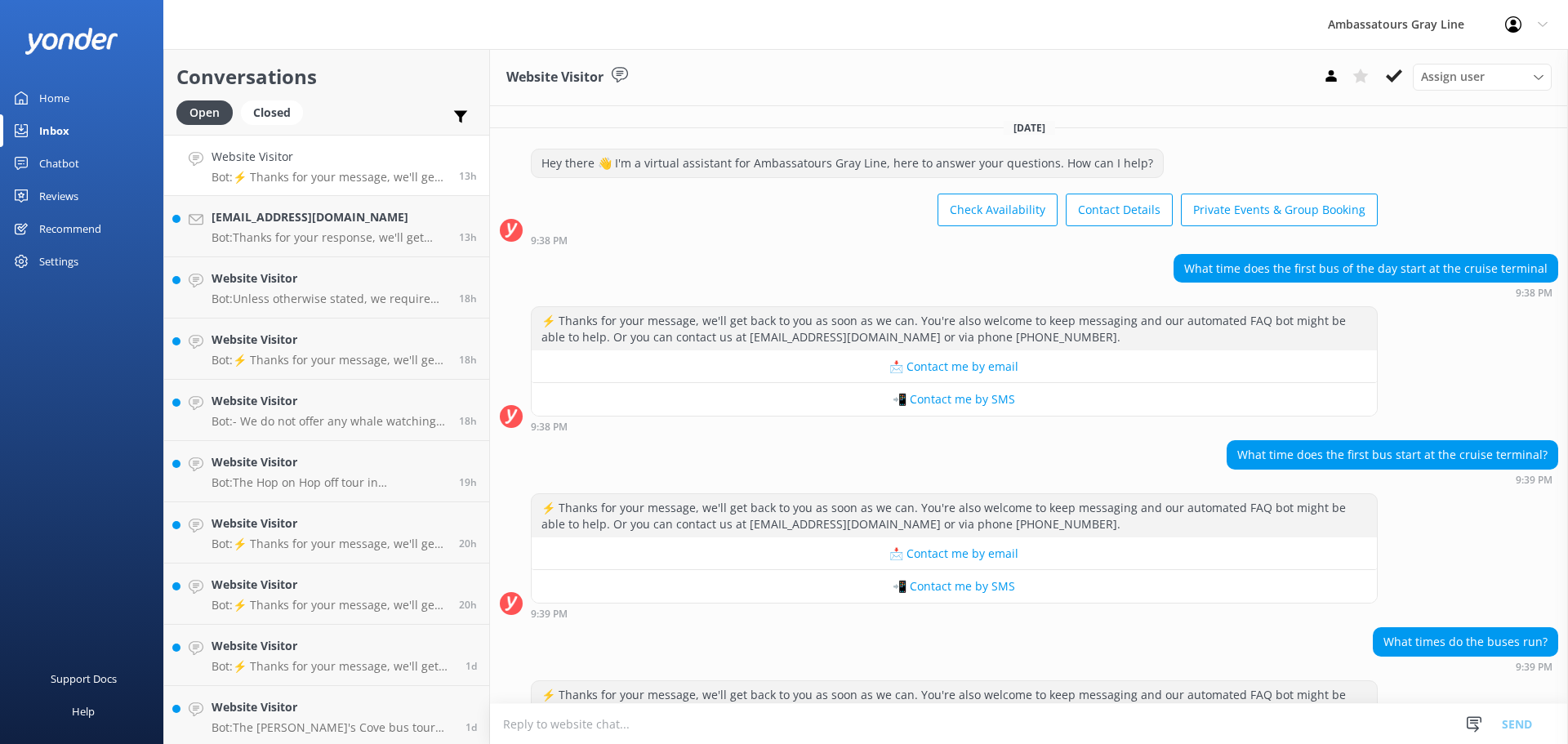
click at [1428, 348] on div "⚡ Thanks for your message, we'll get back to you as soon as we can. You're also…" at bounding box center [1029, 369] width 1078 height 126
drag, startPoint x: 1181, startPoint y: 270, endPoint x: 1493, endPoint y: 276, distance: 312.1
click at [1493, 276] on div "What time does the first bus of the day start at the cruise terminal" at bounding box center [1366, 269] width 383 height 28
click at [1528, 265] on div "What time does the first bus of the day start at the cruise terminal" at bounding box center [1366, 269] width 383 height 28
click at [57, 162] on div "Chatbot" at bounding box center [60, 163] width 40 height 33
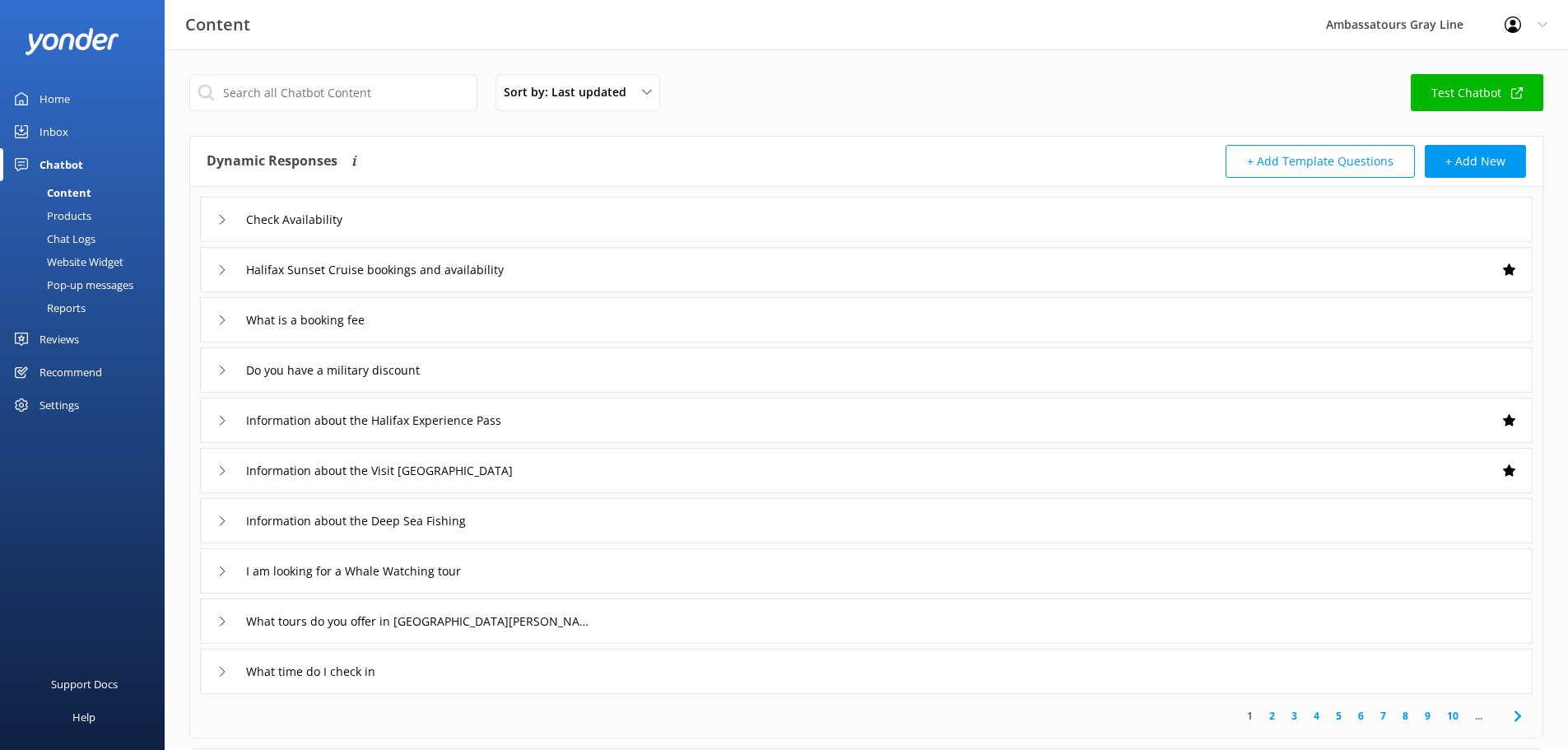
click at [68, 237] on div "Chat Logs" at bounding box center [53, 239] width 86 height 23
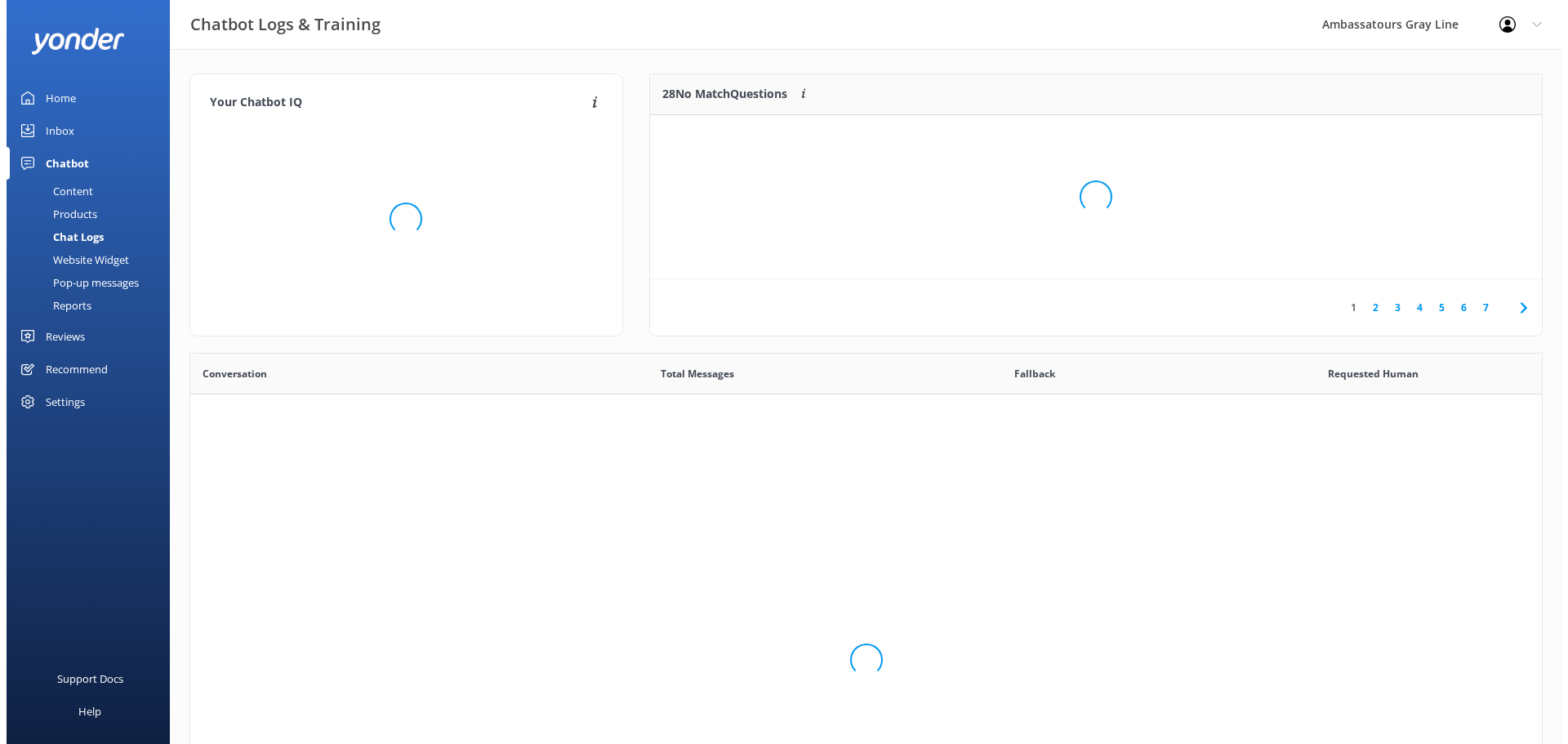
scroll to position [560, 1339]
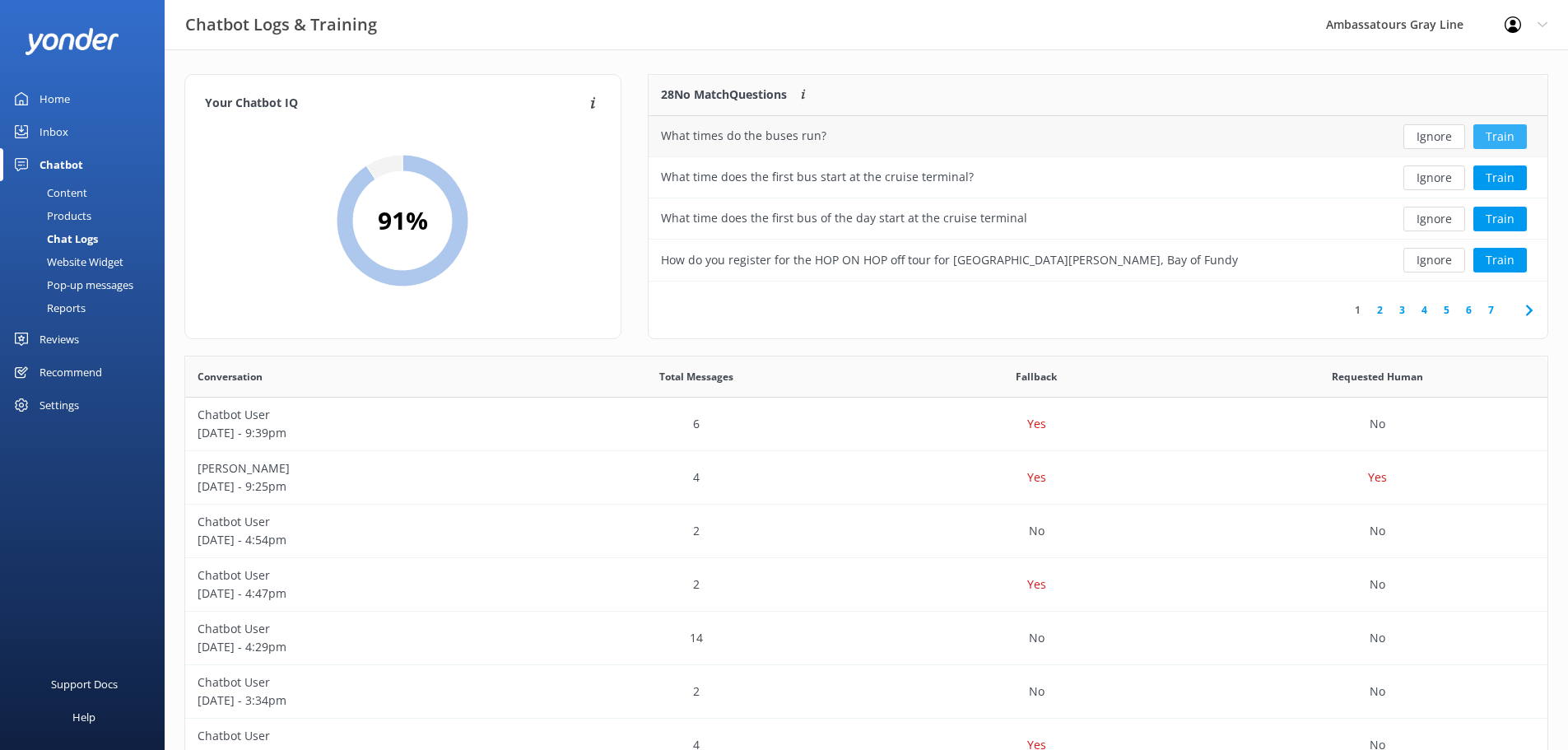
click at [1513, 129] on button "Train" at bounding box center [1500, 136] width 53 height 25
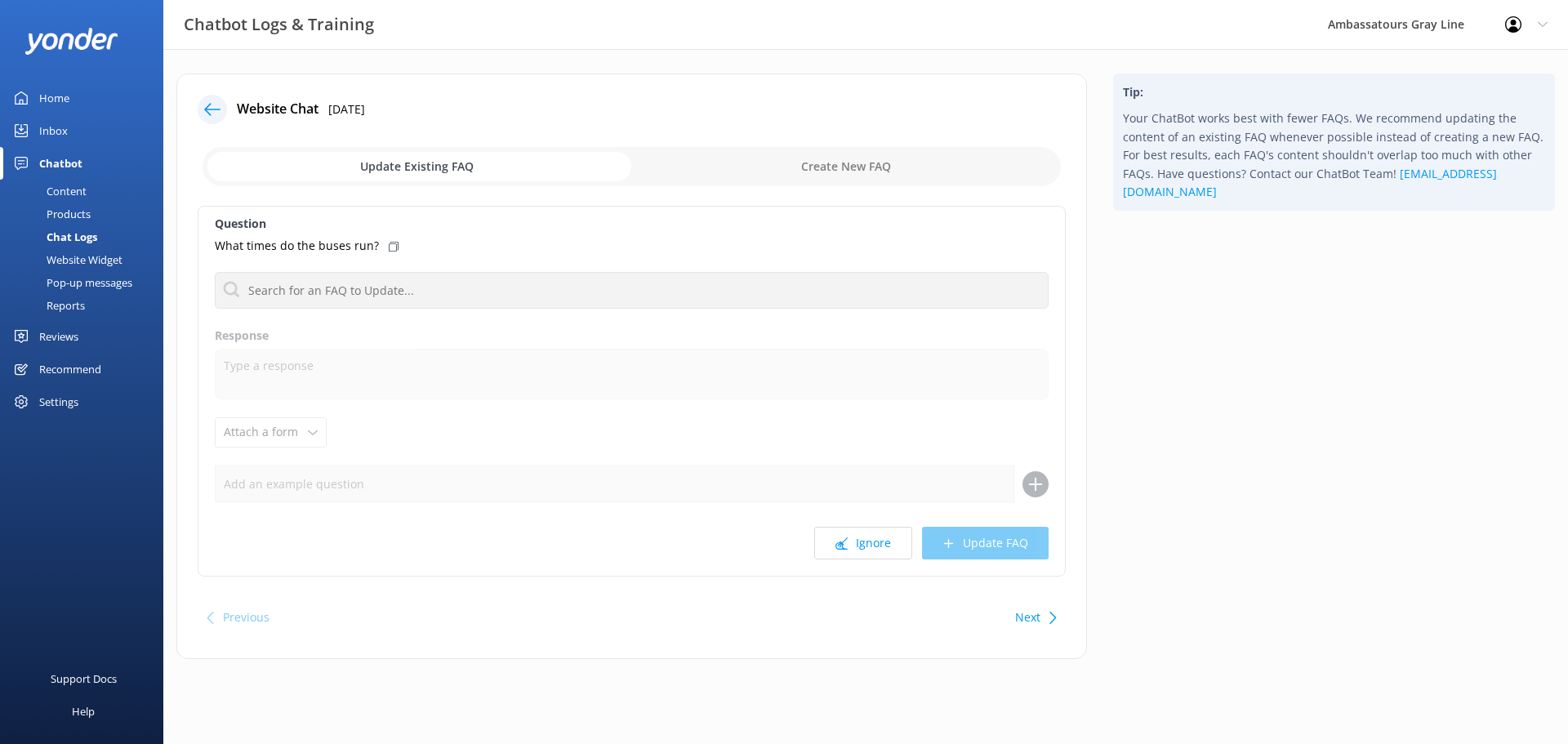
click at [389, 245] on icon at bounding box center [394, 247] width 10 height 10
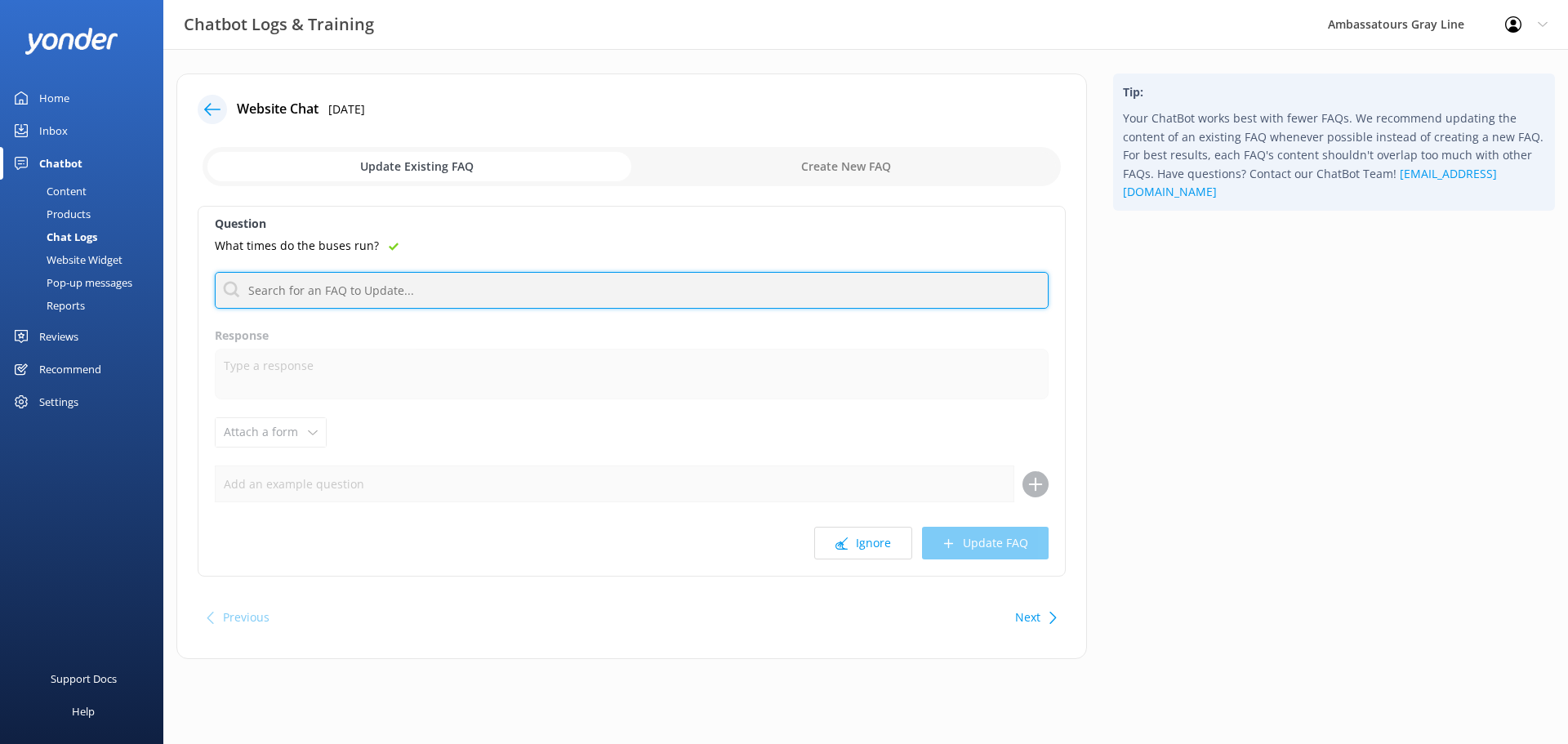
click at [395, 286] on input "text" at bounding box center [632, 291] width 834 height 37
type input "Hop on Hop off"
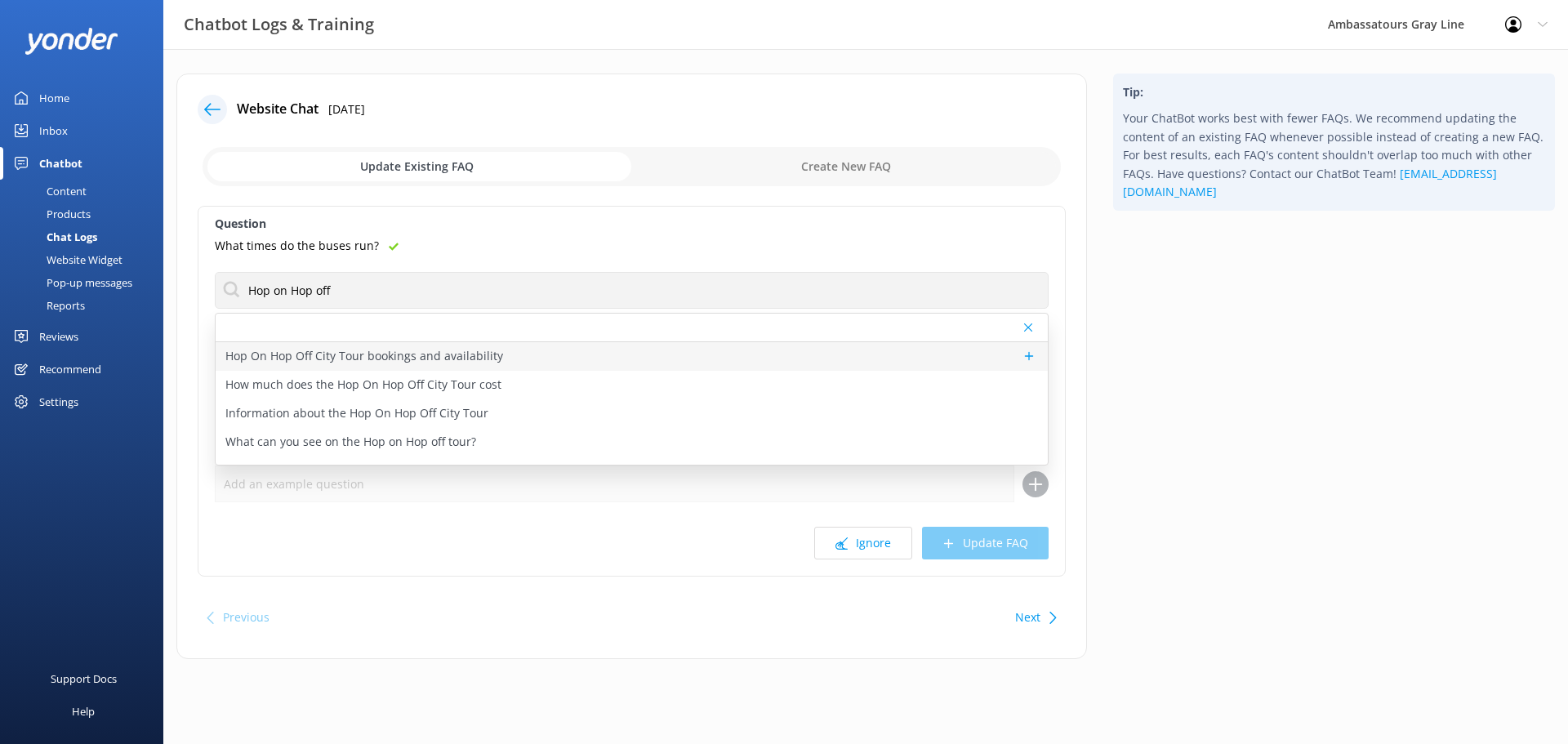
click at [450, 365] on p "Hop On Hop Off City Tour bookings and availability" at bounding box center [365, 356] width 278 height 18
type textarea "You can view live availability and book the Hop On Hop Off City Tour online at …"
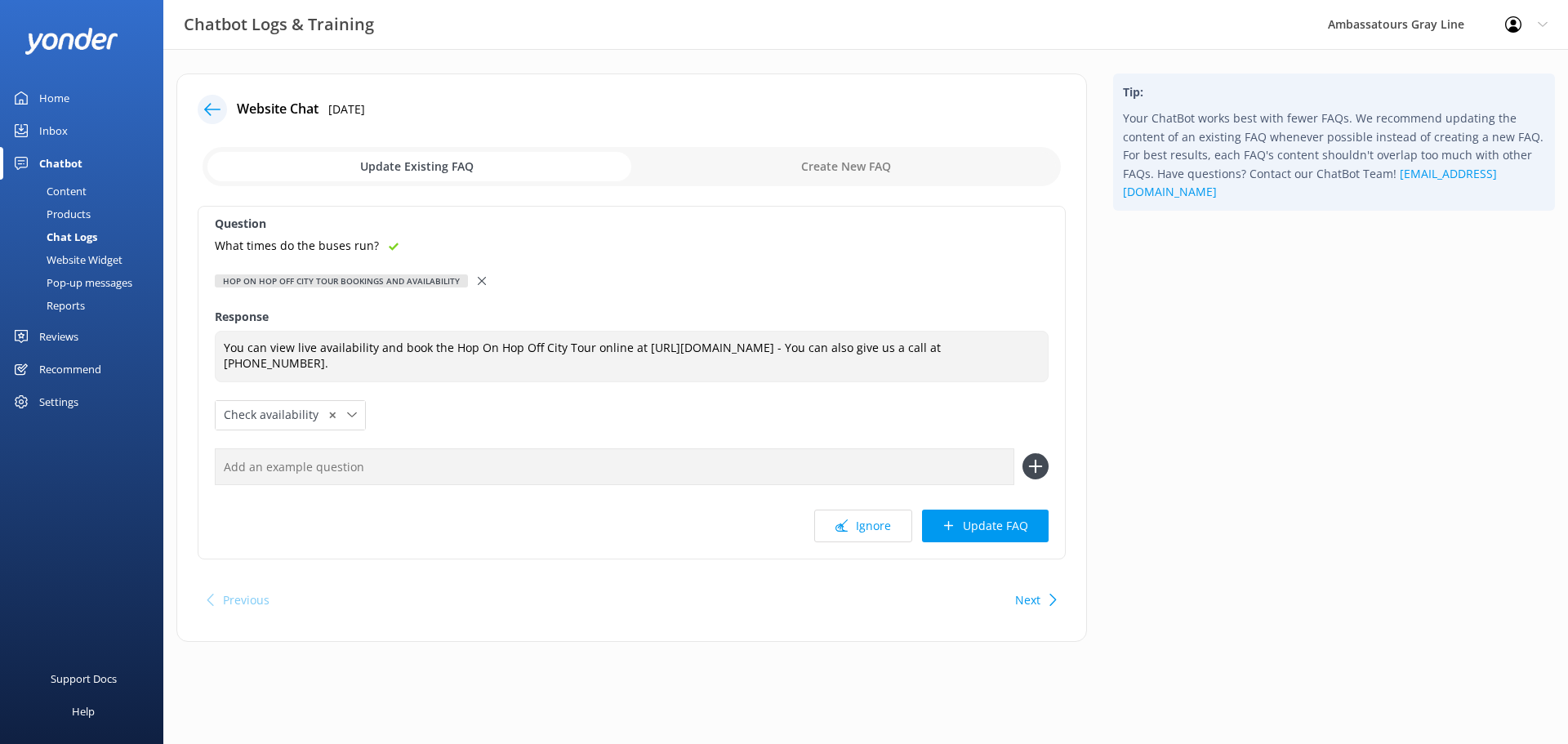
click at [328, 469] on input "text" at bounding box center [614, 467] width 799 height 37
paste input "What times do the buses run?"
type input "What times do the buses run?"
click at [1031, 468] on icon at bounding box center [1035, 466] width 26 height 26
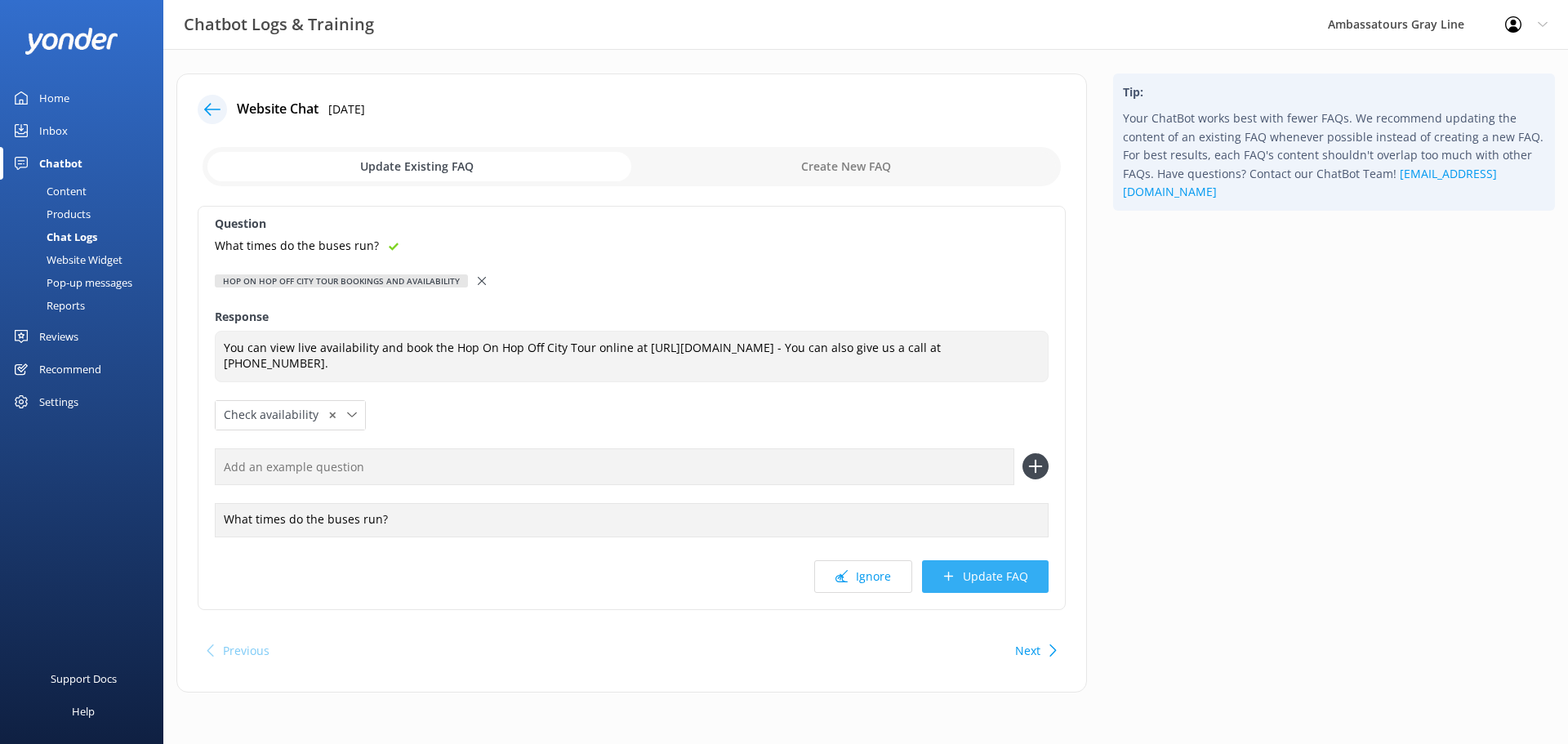
click at [1018, 575] on button "Update FAQ" at bounding box center [985, 576] width 126 height 33
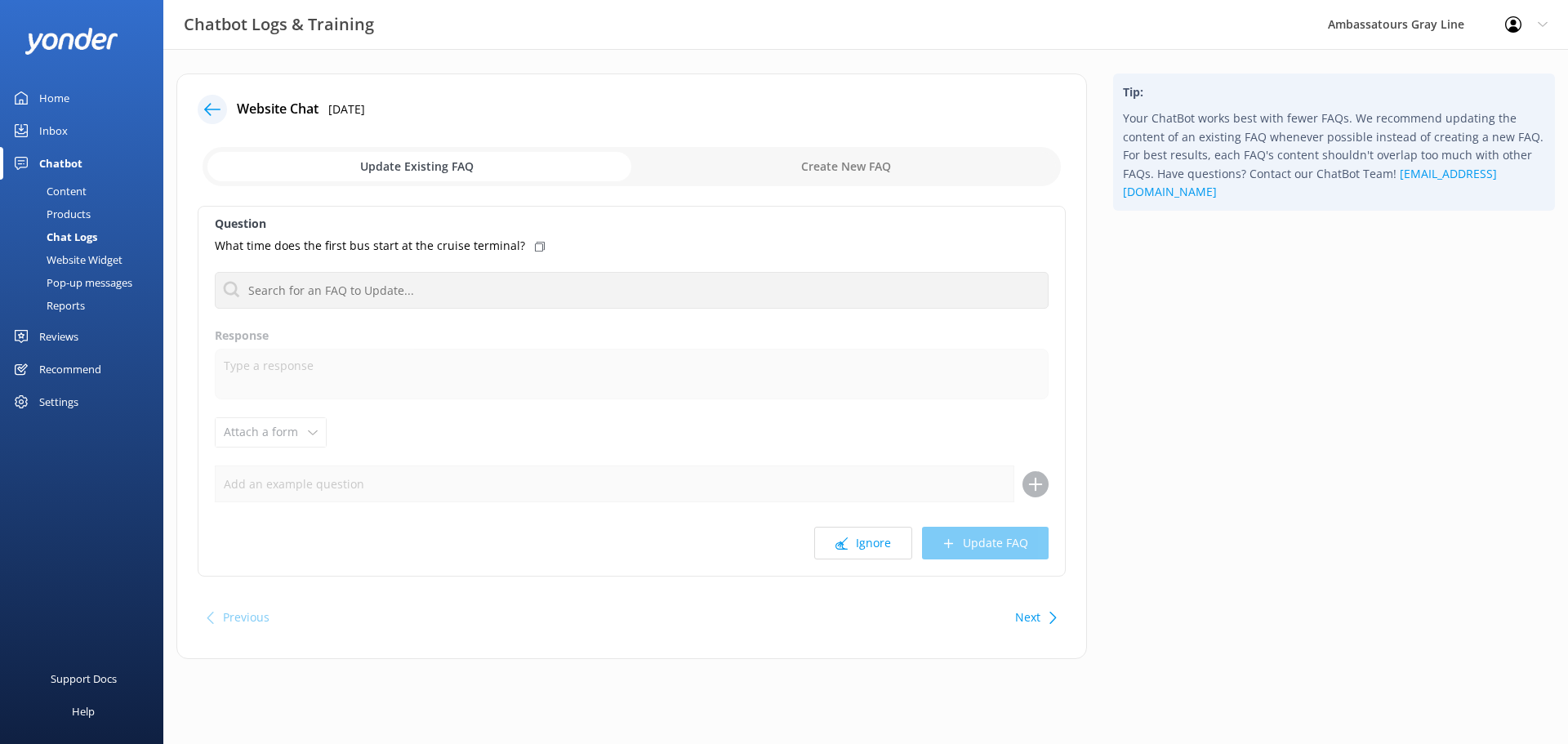
click at [73, 136] on link "Inbox" at bounding box center [82, 131] width 163 height 33
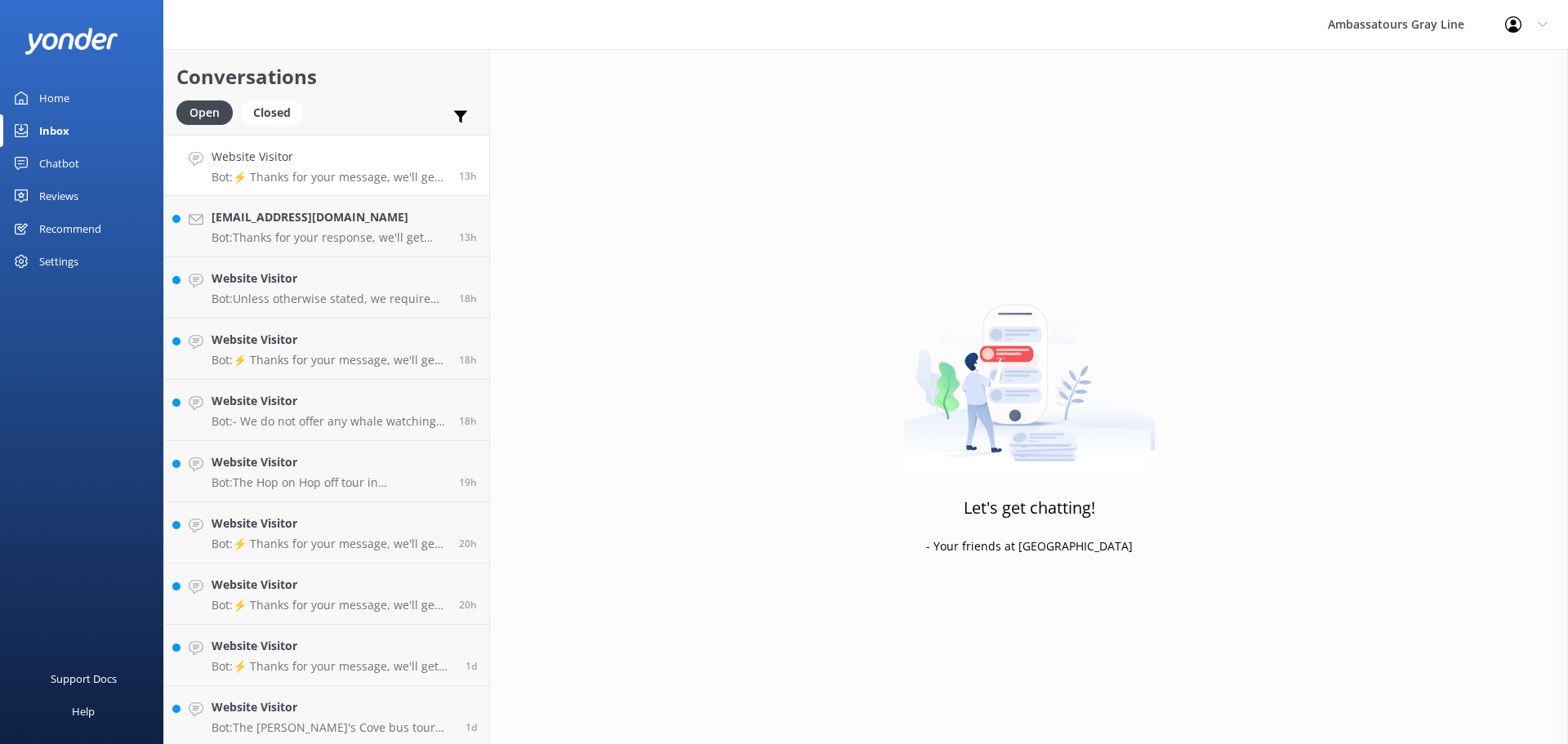
click at [360, 156] on h4 "Website Visitor" at bounding box center [328, 157] width 235 height 18
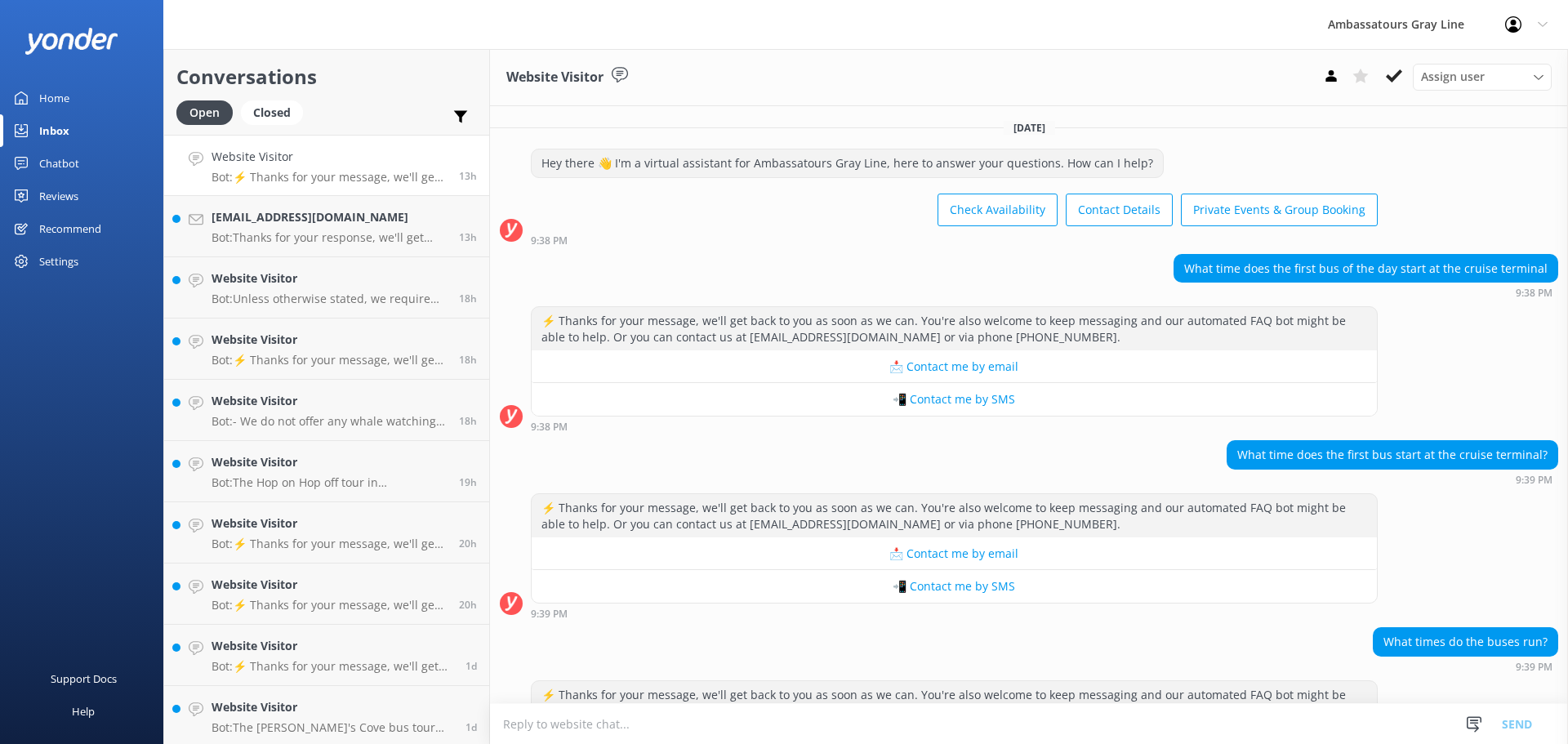
scroll to position [111, 0]
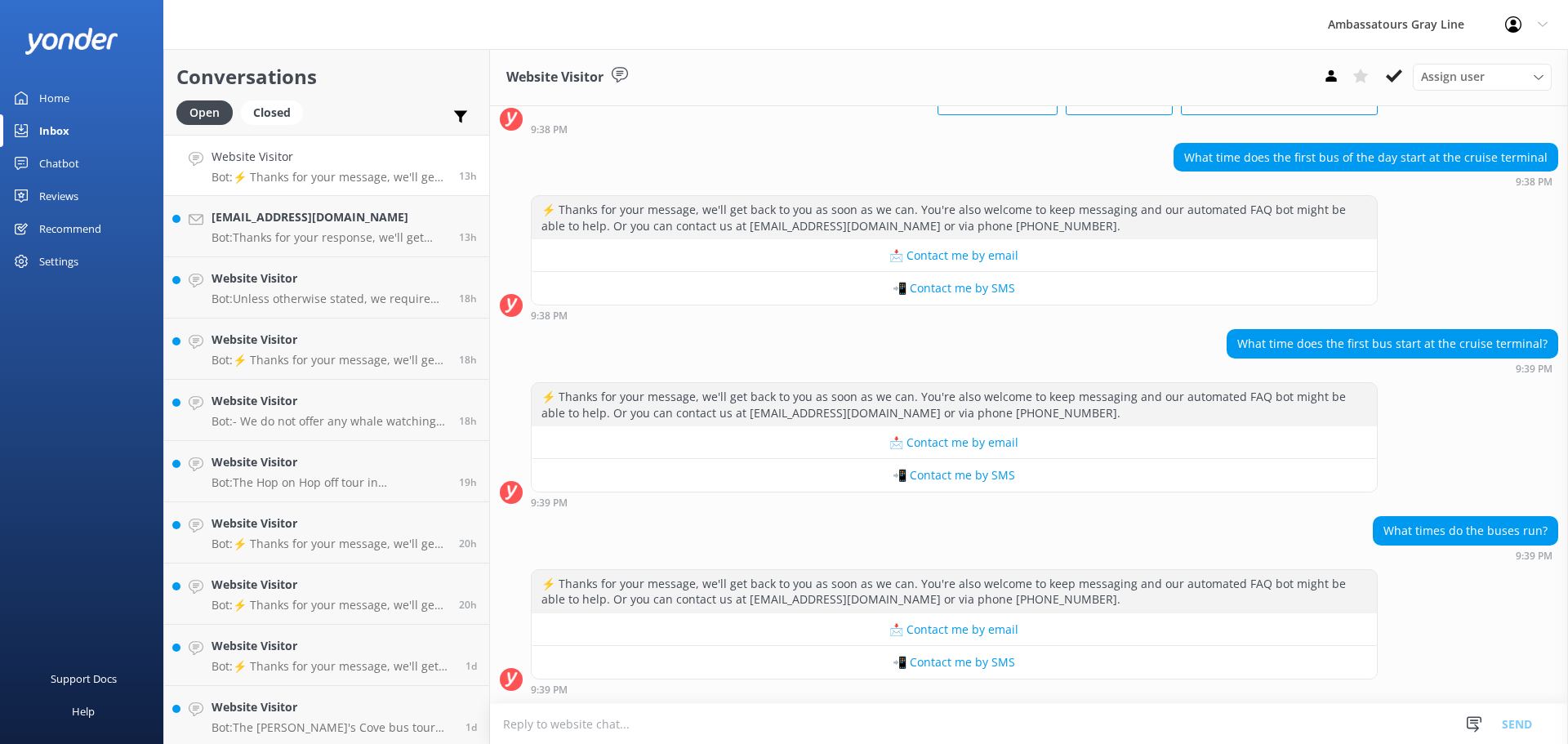
click at [57, 45] on img at bounding box center [72, 41] width 94 height 27
